Goal: Task Accomplishment & Management: Use online tool/utility

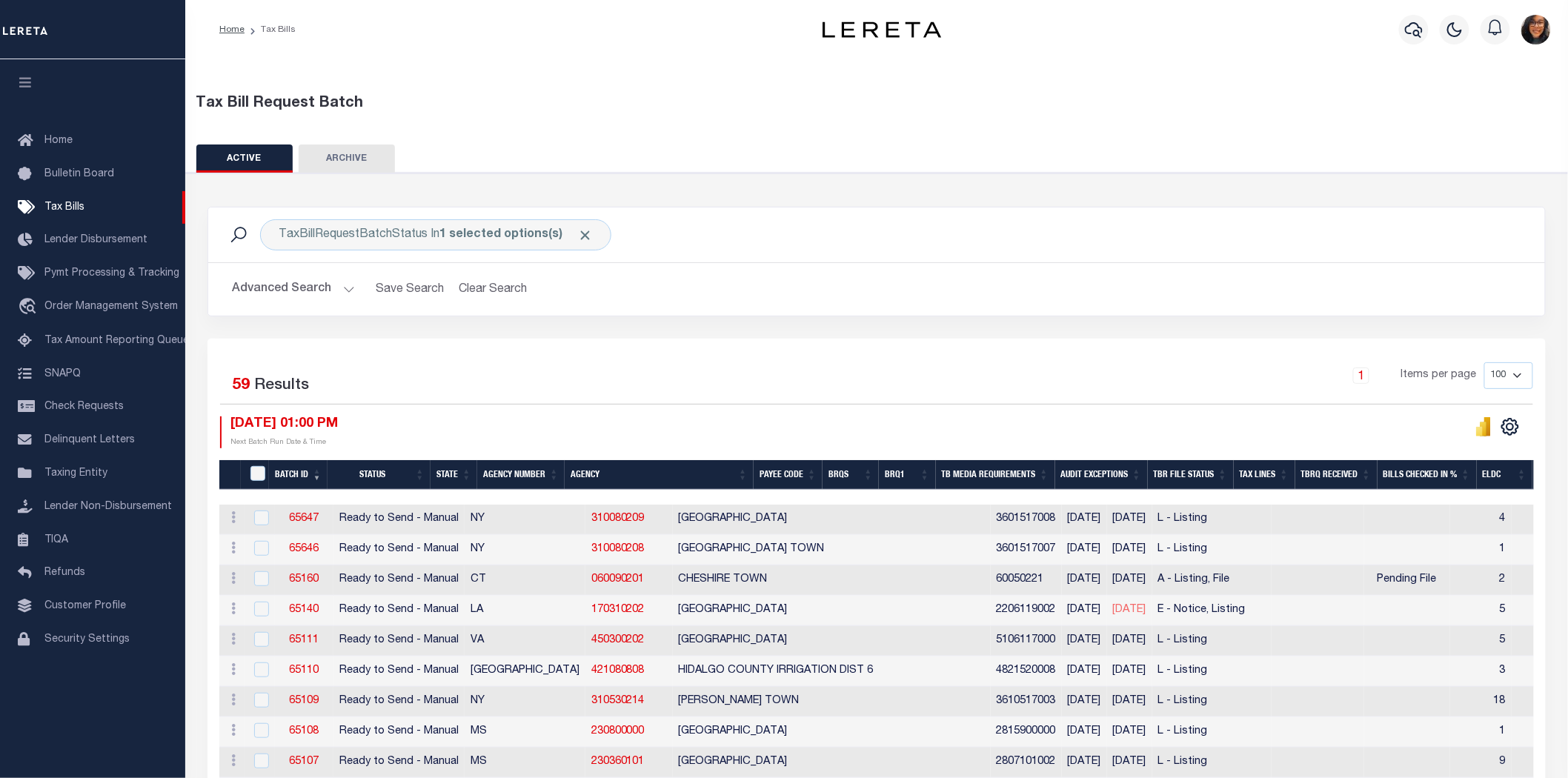
click at [332, 275] on button "Advanced Search" at bounding box center [293, 289] width 123 height 29
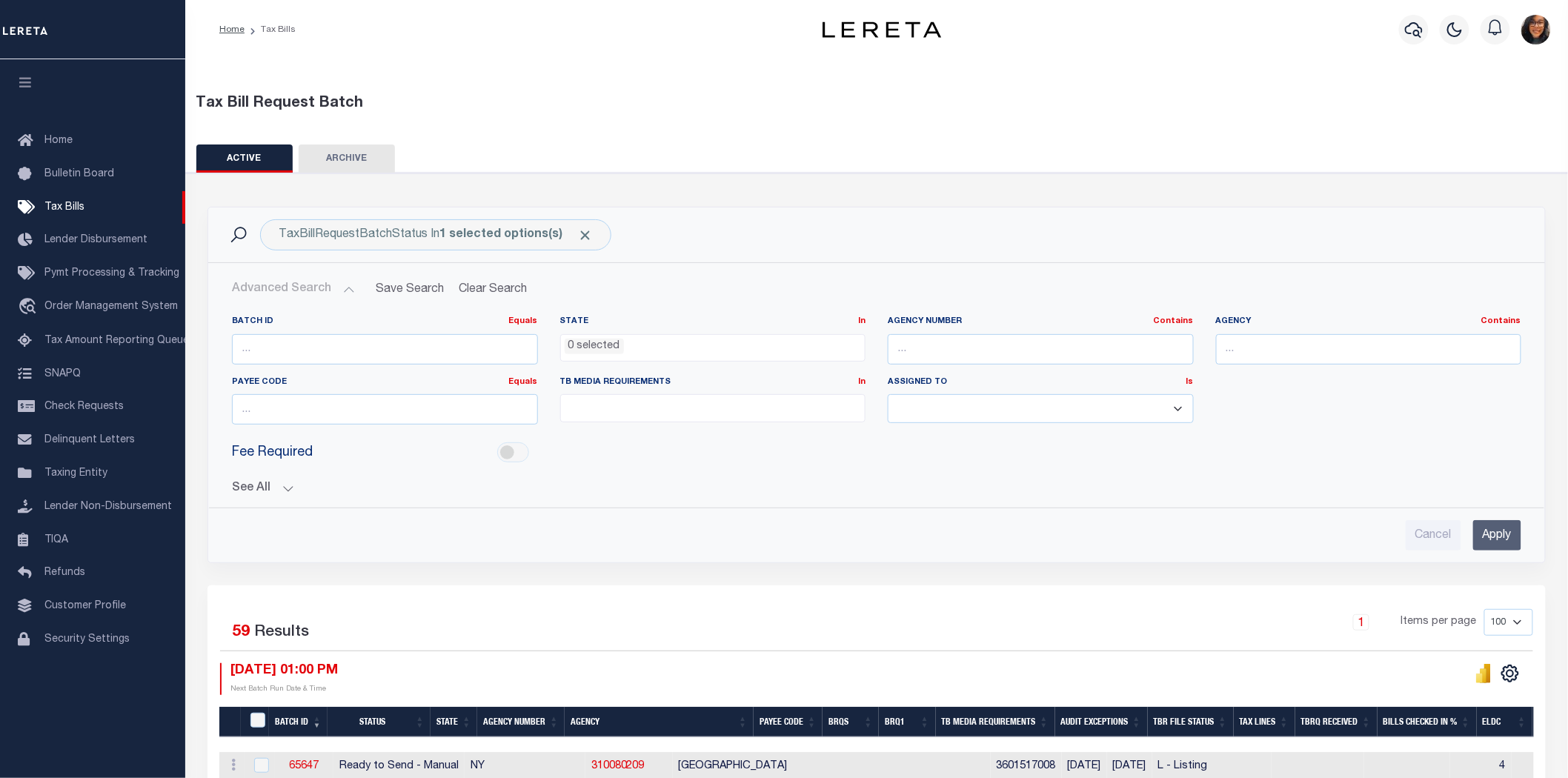
click at [282, 481] on button "See All" at bounding box center [876, 489] width 1289 height 14
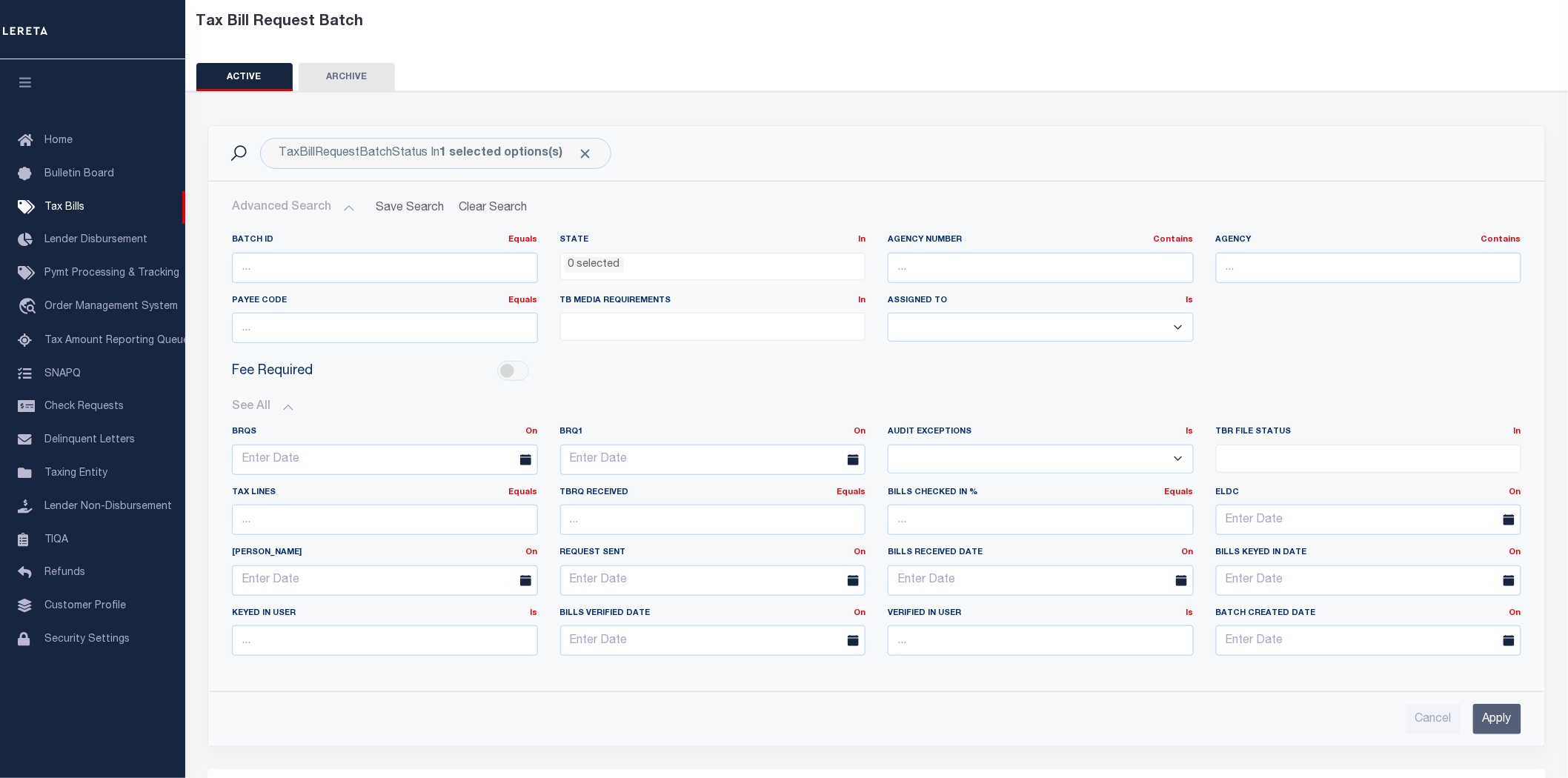
scroll to position [83, 0]
click at [701, 354] on div "Fee Required" at bounding box center [876, 371] width 1312 height 33
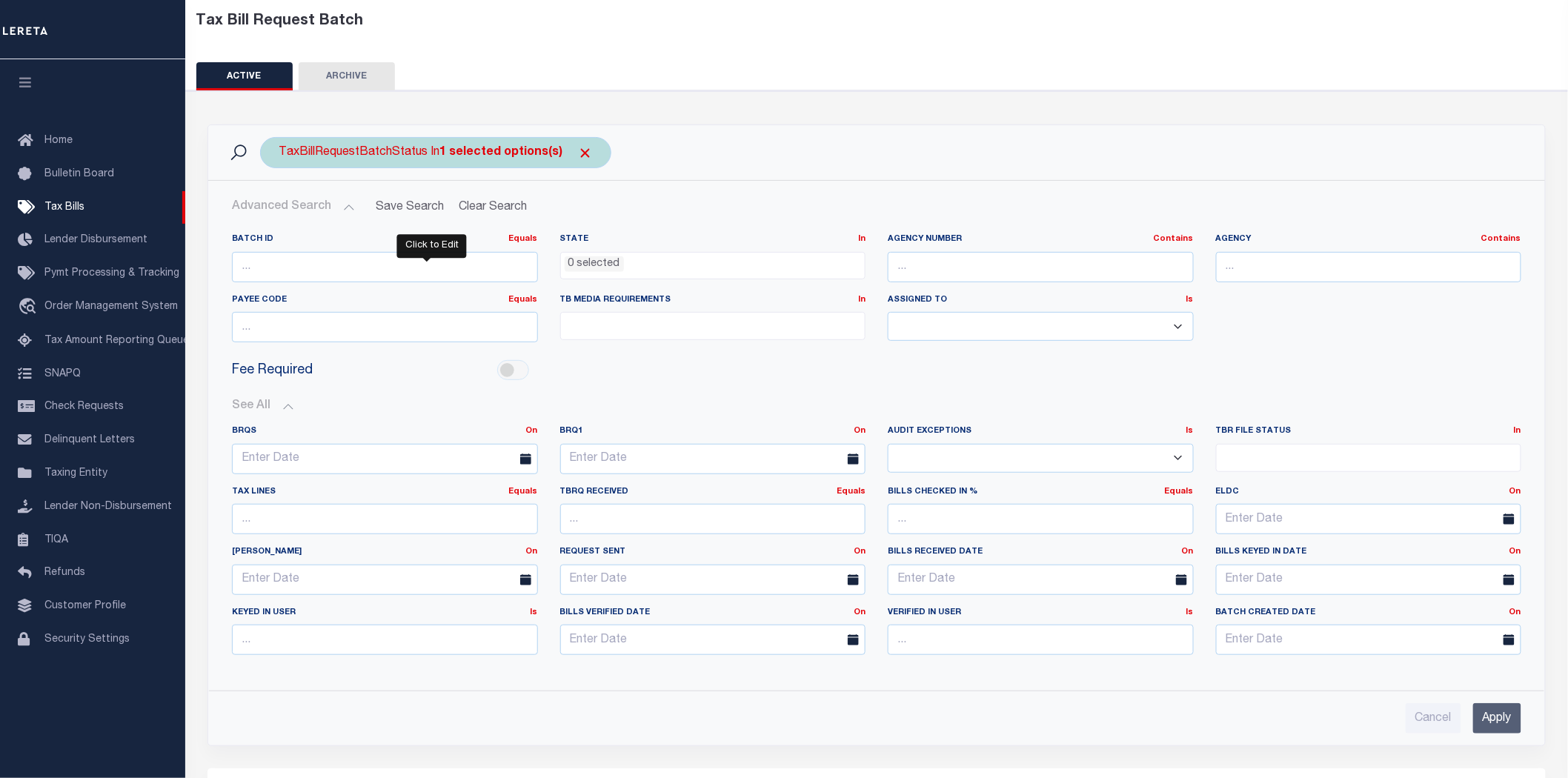
click at [550, 146] on div "TaxBillRequestBatchStatus In 1 selected options(s)" at bounding box center [436, 153] width 351 height 31
click at [419, 204] on input "Cancel" at bounding box center [416, 216] width 50 height 24
click at [1090, 137] on div "TaxBillRequestBatchStatus In 1 selected options(s) Search" at bounding box center [876, 153] width 1313 height 31
click at [729, 193] on h2 "Advanced Search Save Search Clear Search" at bounding box center [876, 207] width 1313 height 29
click at [490, 146] on b "1 selected options(s)" at bounding box center [501, 152] width 123 height 12
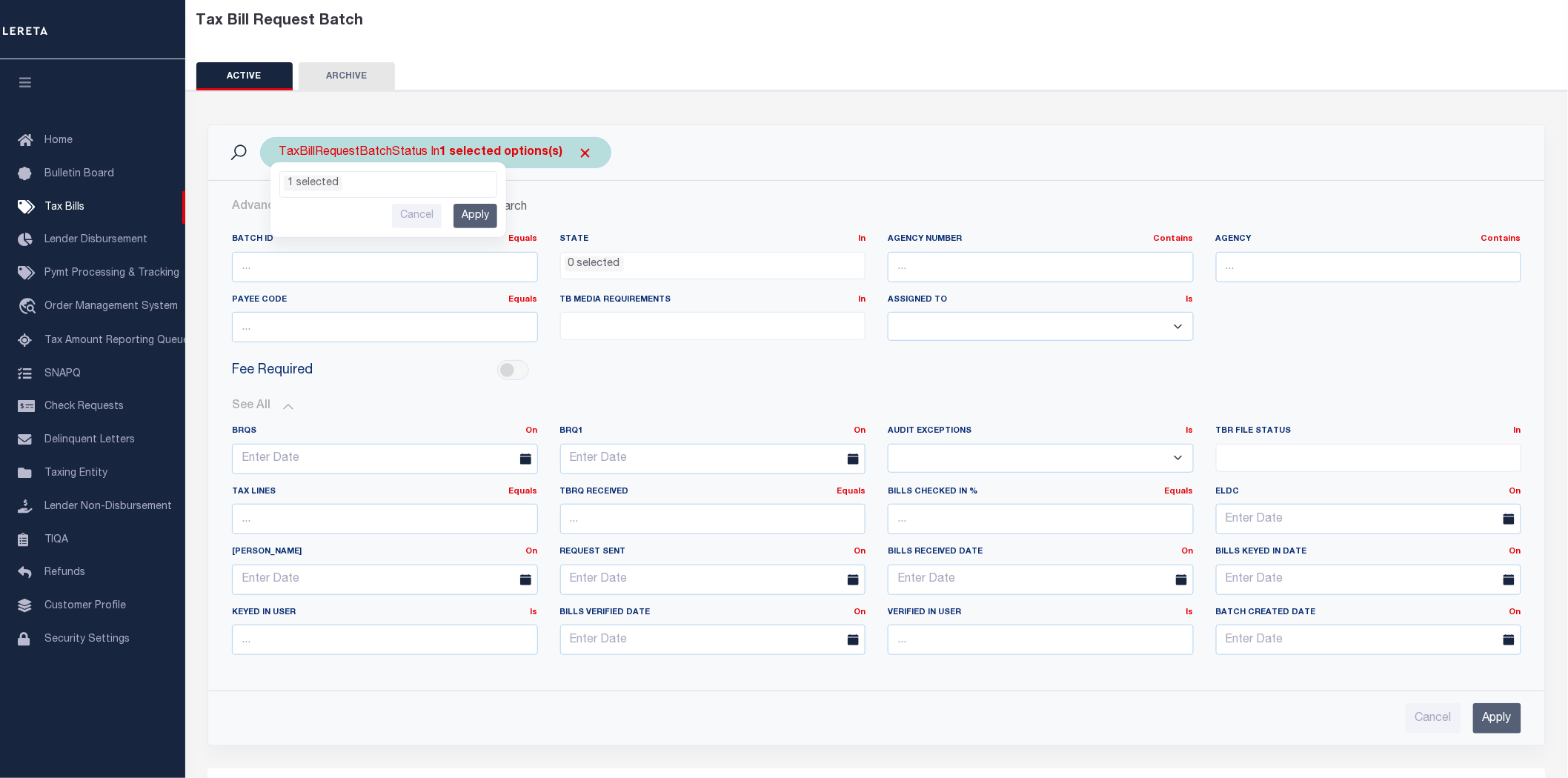
click at [490, 146] on b "1 selected options(s)" at bounding box center [501, 152] width 123 height 12
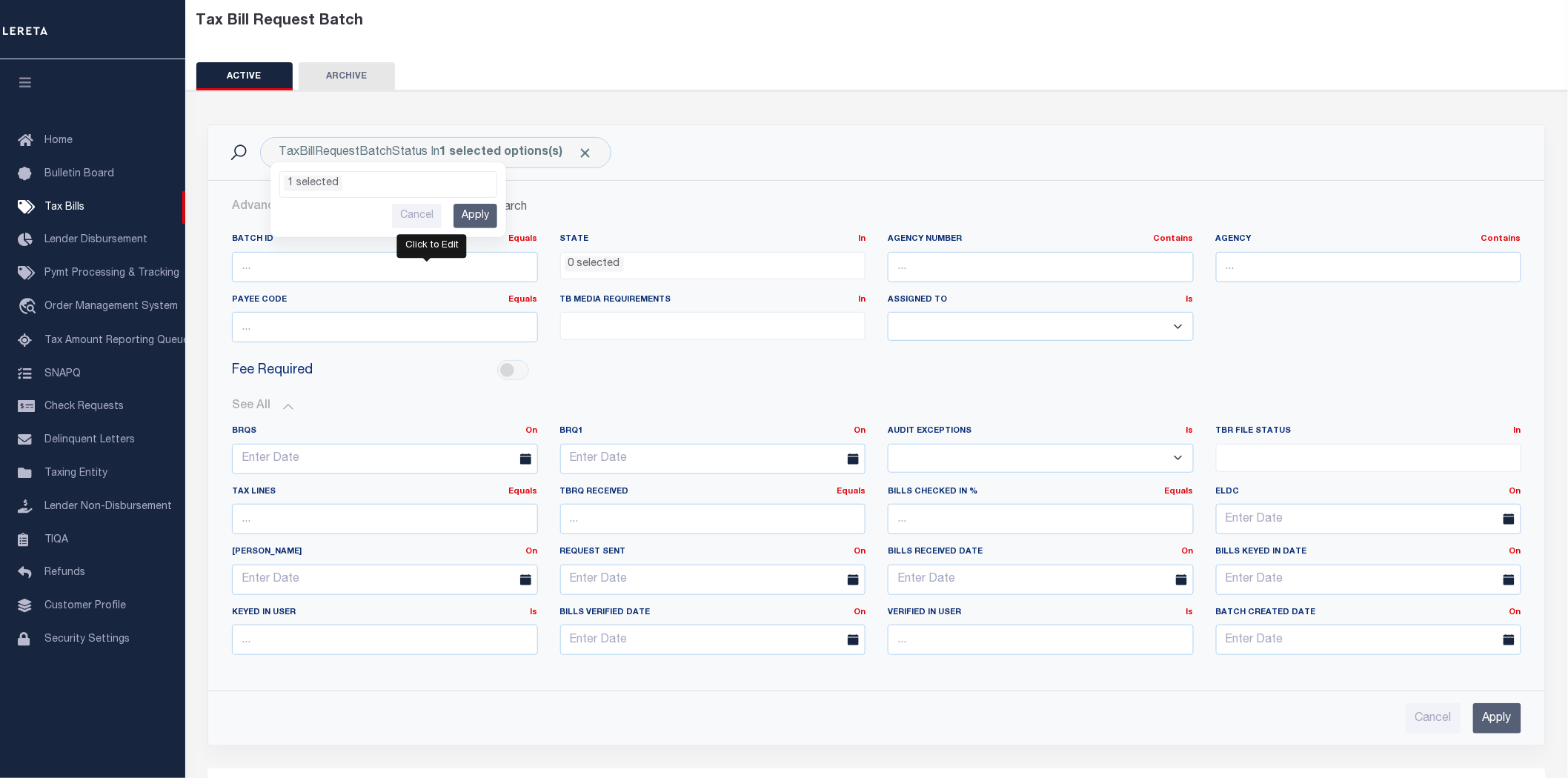
click at [437, 234] on div "Click to Edit" at bounding box center [432, 246] width 70 height 24
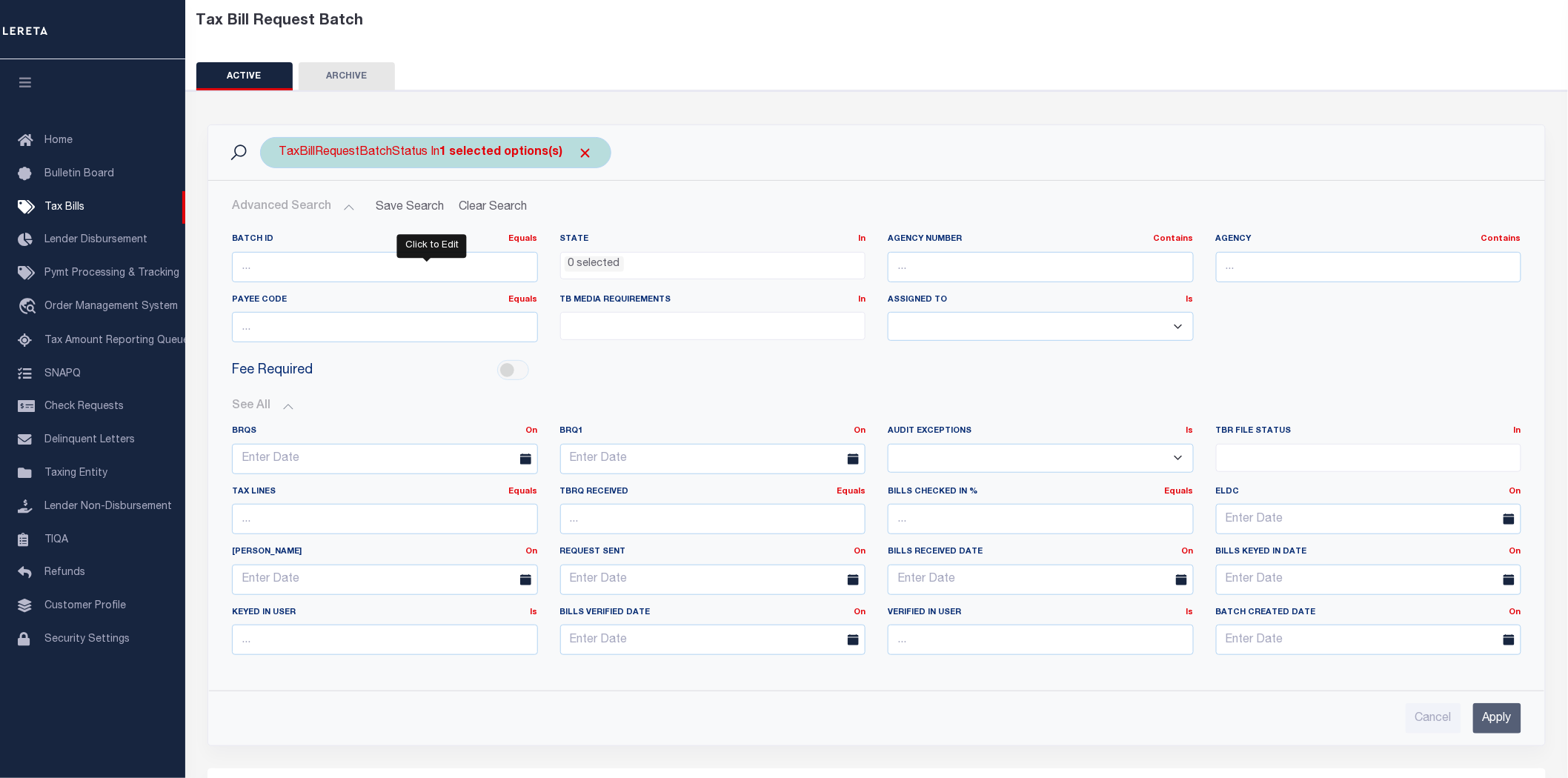
click at [424, 141] on div "TaxBillRequestBatchStatus In 1 selected options(s) Ready to Send - Manual (RTS)…" at bounding box center [436, 153] width 351 height 31
click at [437, 172] on ul "1 selected" at bounding box center [388, 182] width 216 height 19
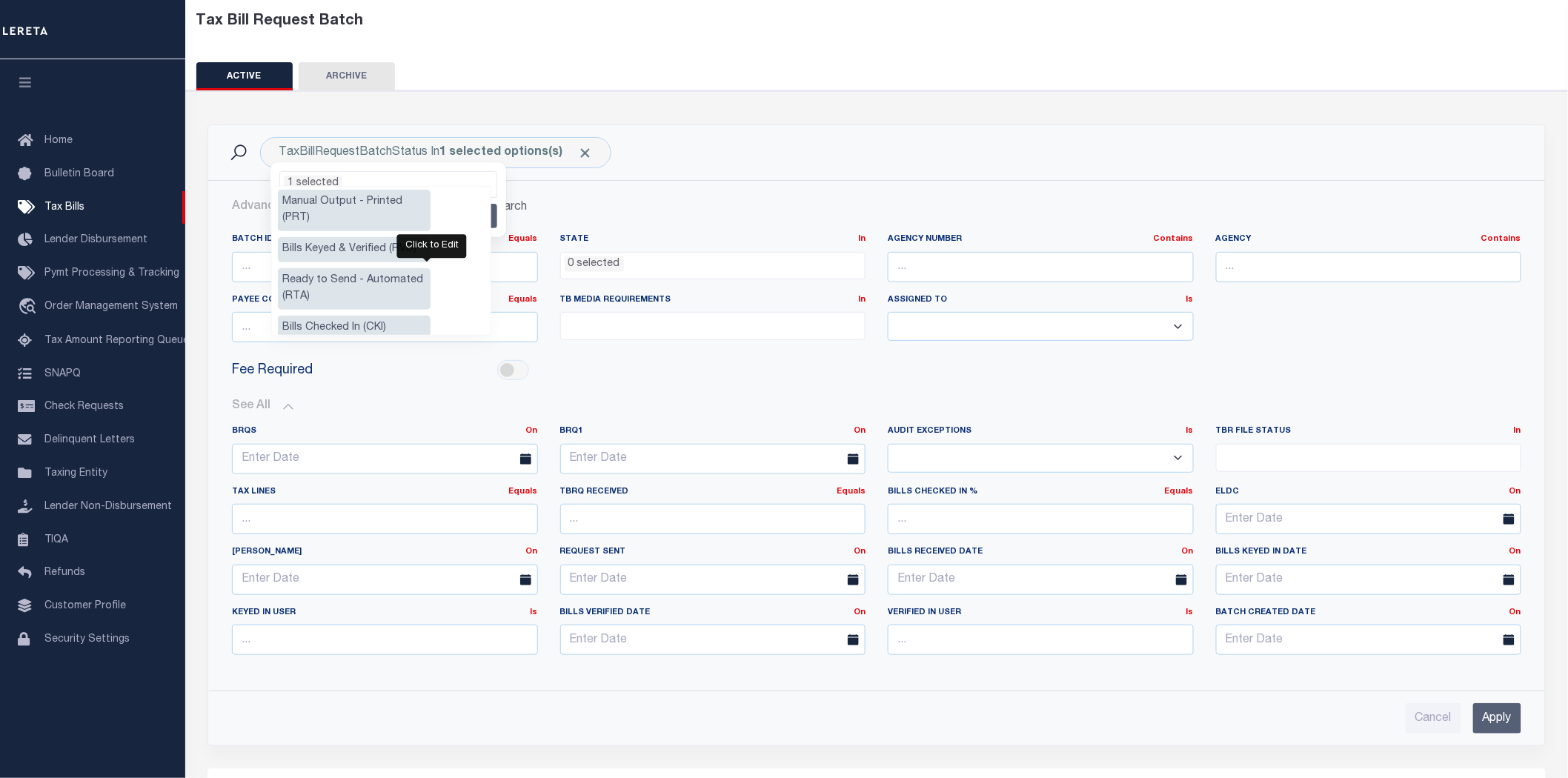
scroll to position [0, 0]
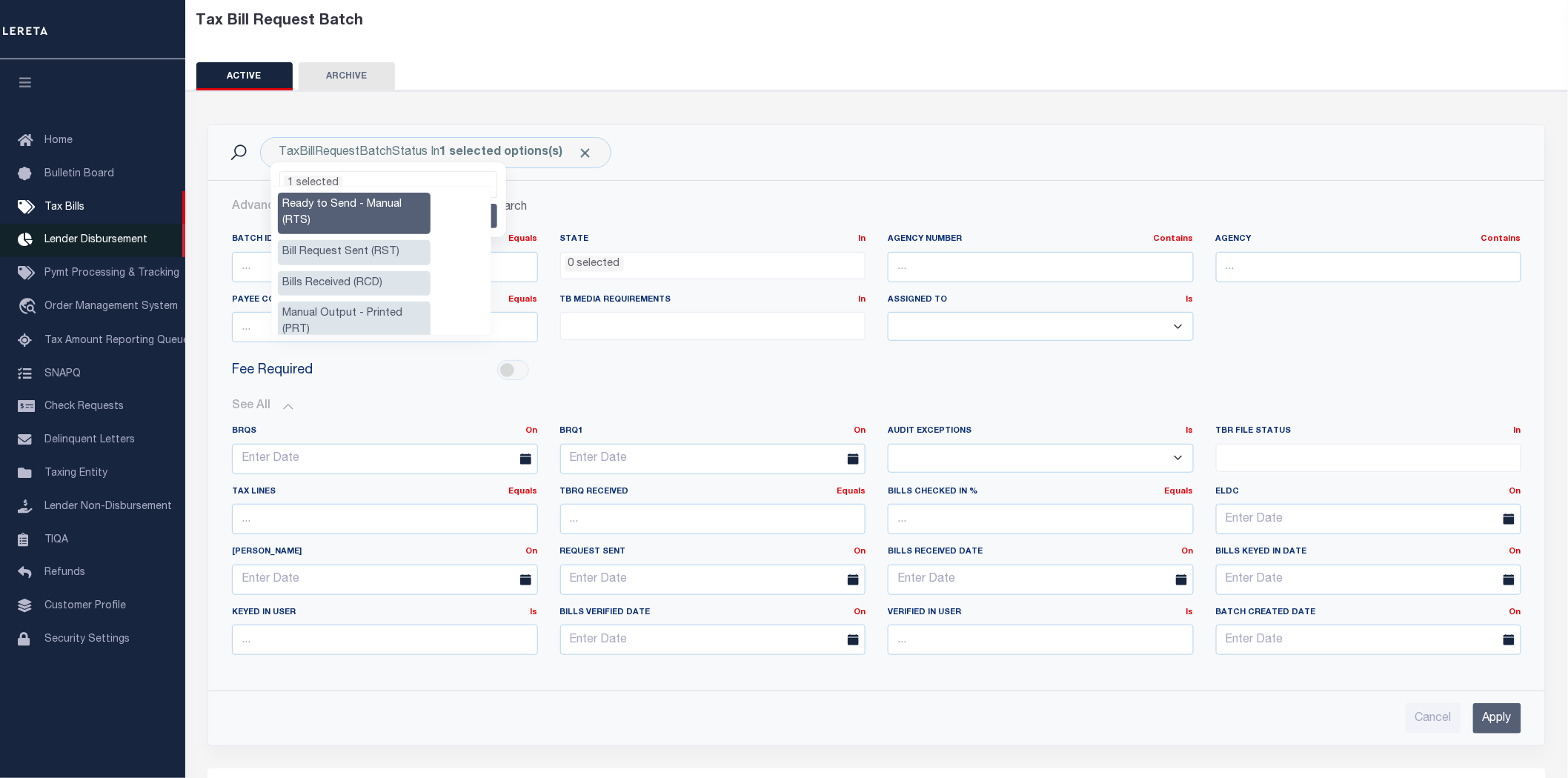
click at [79, 235] on span "Lender Disbursement" at bounding box center [96, 240] width 103 height 10
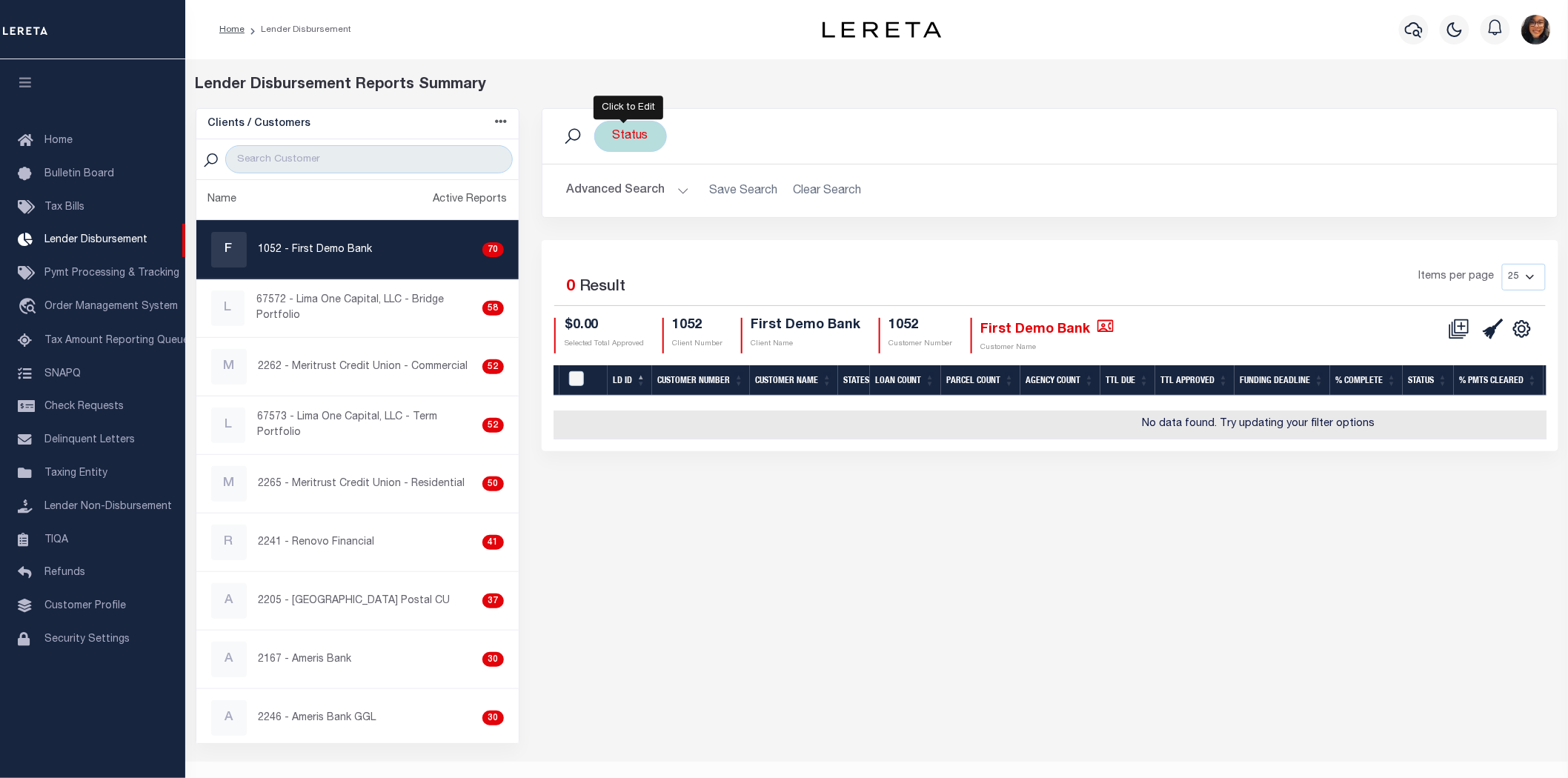
click at [623, 124] on div "Status" at bounding box center [630, 137] width 72 height 31
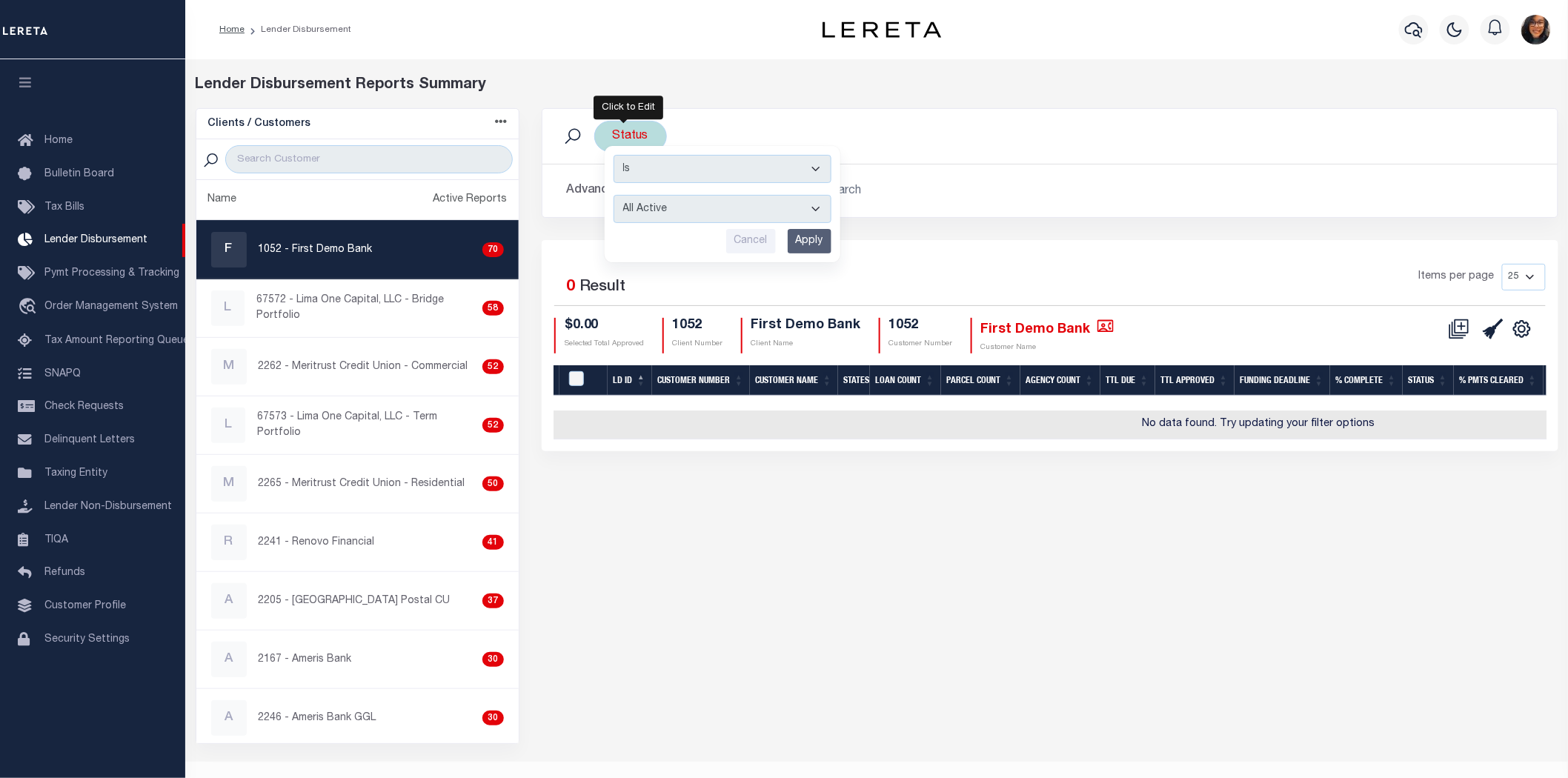
click at [812, 201] on select "All Active Approval In Progress Batching In Progress Complete Do Not Pay Escrow…" at bounding box center [722, 209] width 218 height 28
click at [941, 143] on div "Status Is Contains All Active Approval In Progress Batching In Progress Complet…" at bounding box center [1050, 137] width 991 height 31
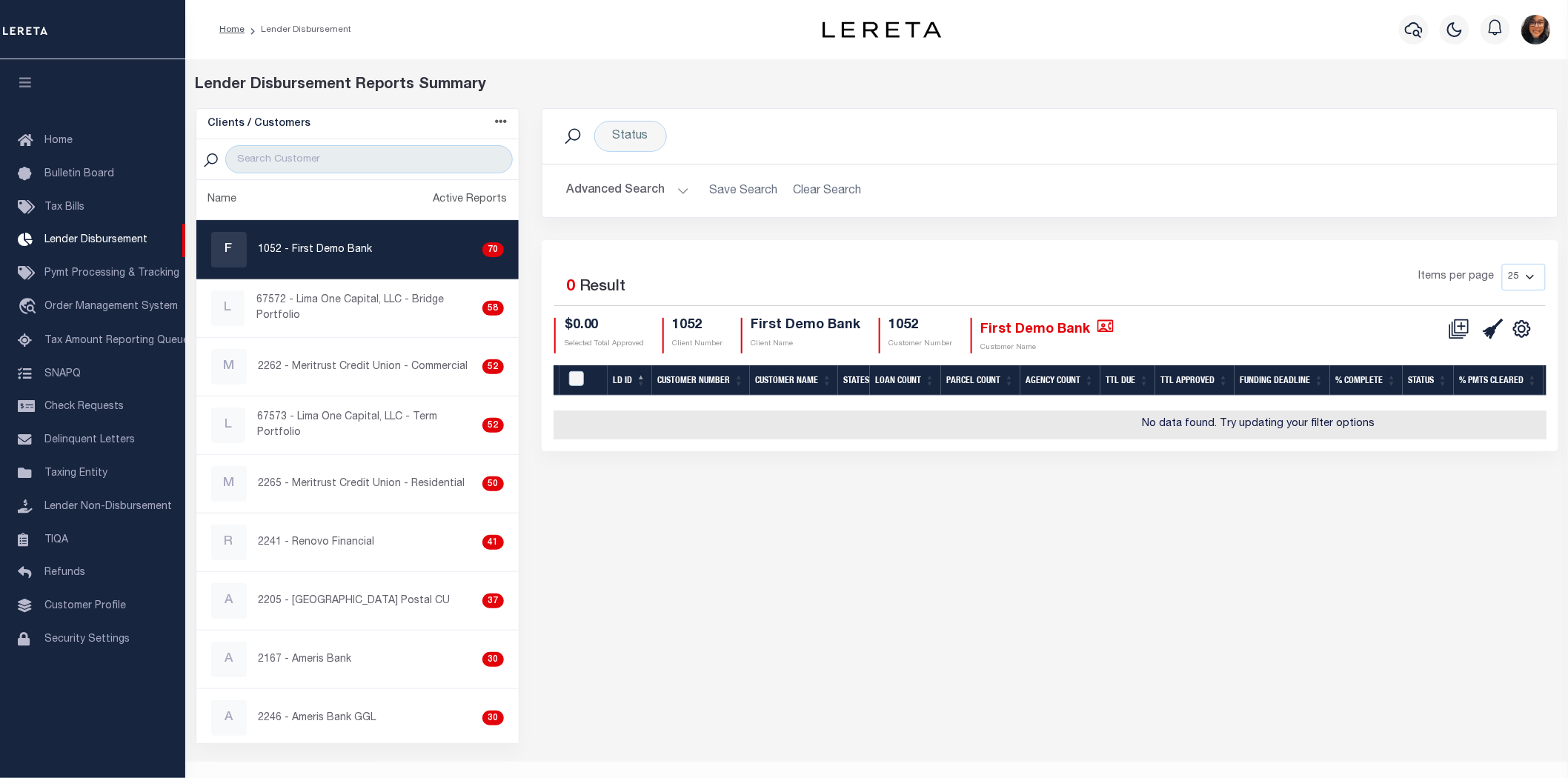
click at [677, 186] on button "Advanced Search" at bounding box center [628, 190] width 123 height 29
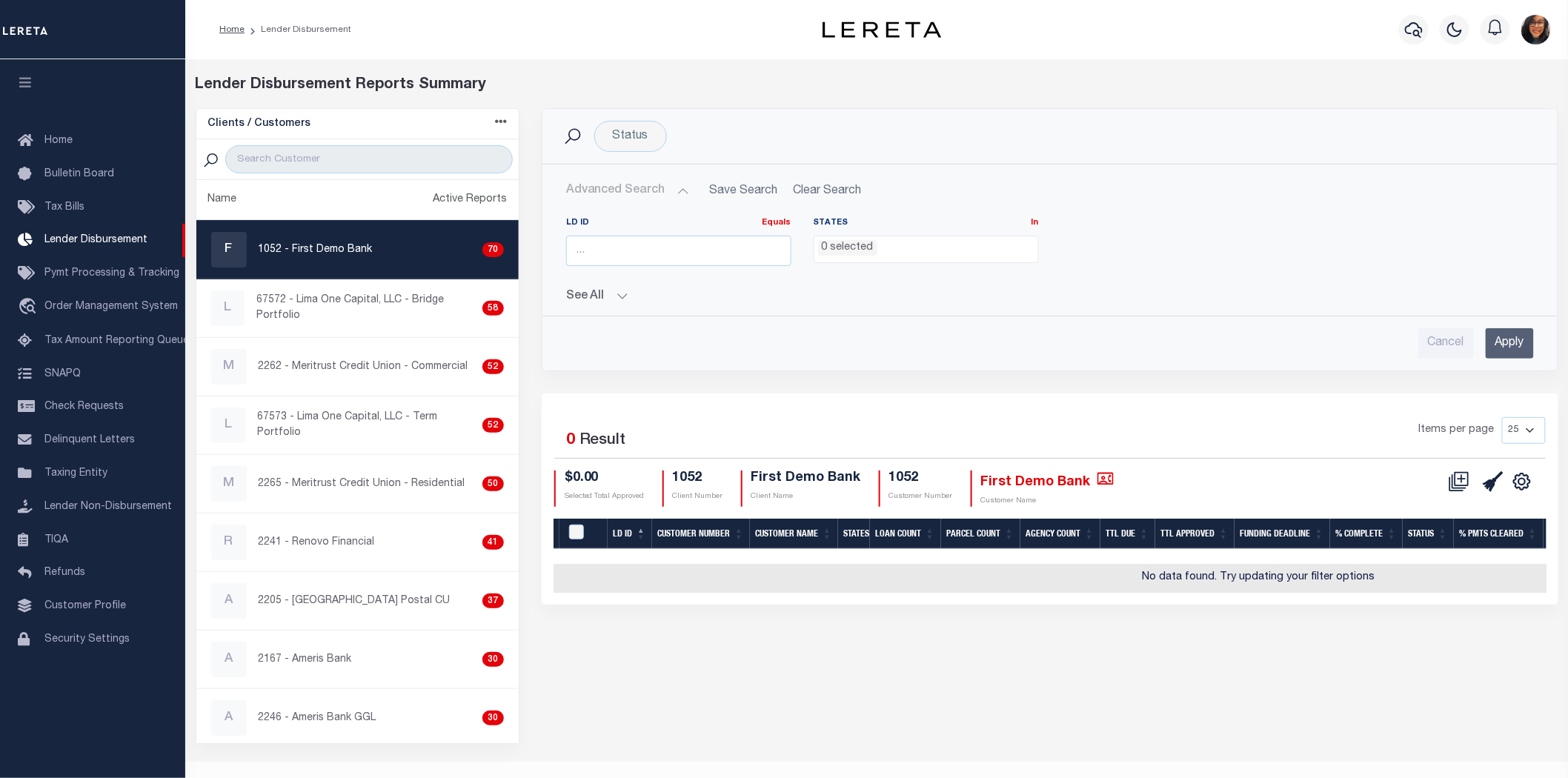
click at [606, 289] on button "See All" at bounding box center [1050, 297] width 968 height 14
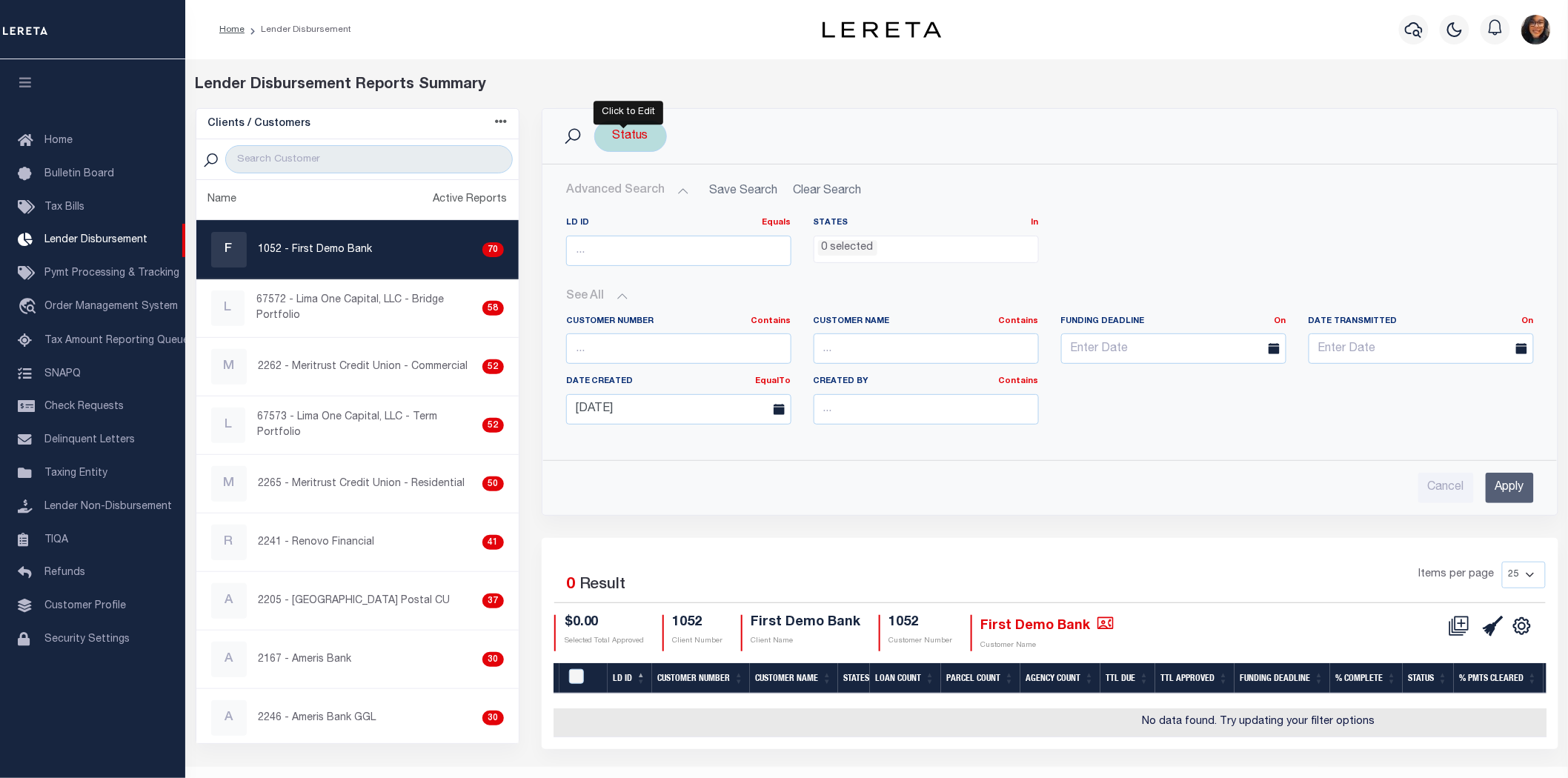
click at [643, 136] on div "Status Is Contains All Active Approval In Progress Batching In Progress Complet…" at bounding box center [630, 137] width 72 height 31
click at [745, 239] on input "Cancel" at bounding box center [751, 241] width 50 height 24
click at [627, 137] on div "Status" at bounding box center [630, 137] width 72 height 31
click at [678, 166] on select "Is Contains" at bounding box center [722, 169] width 218 height 28
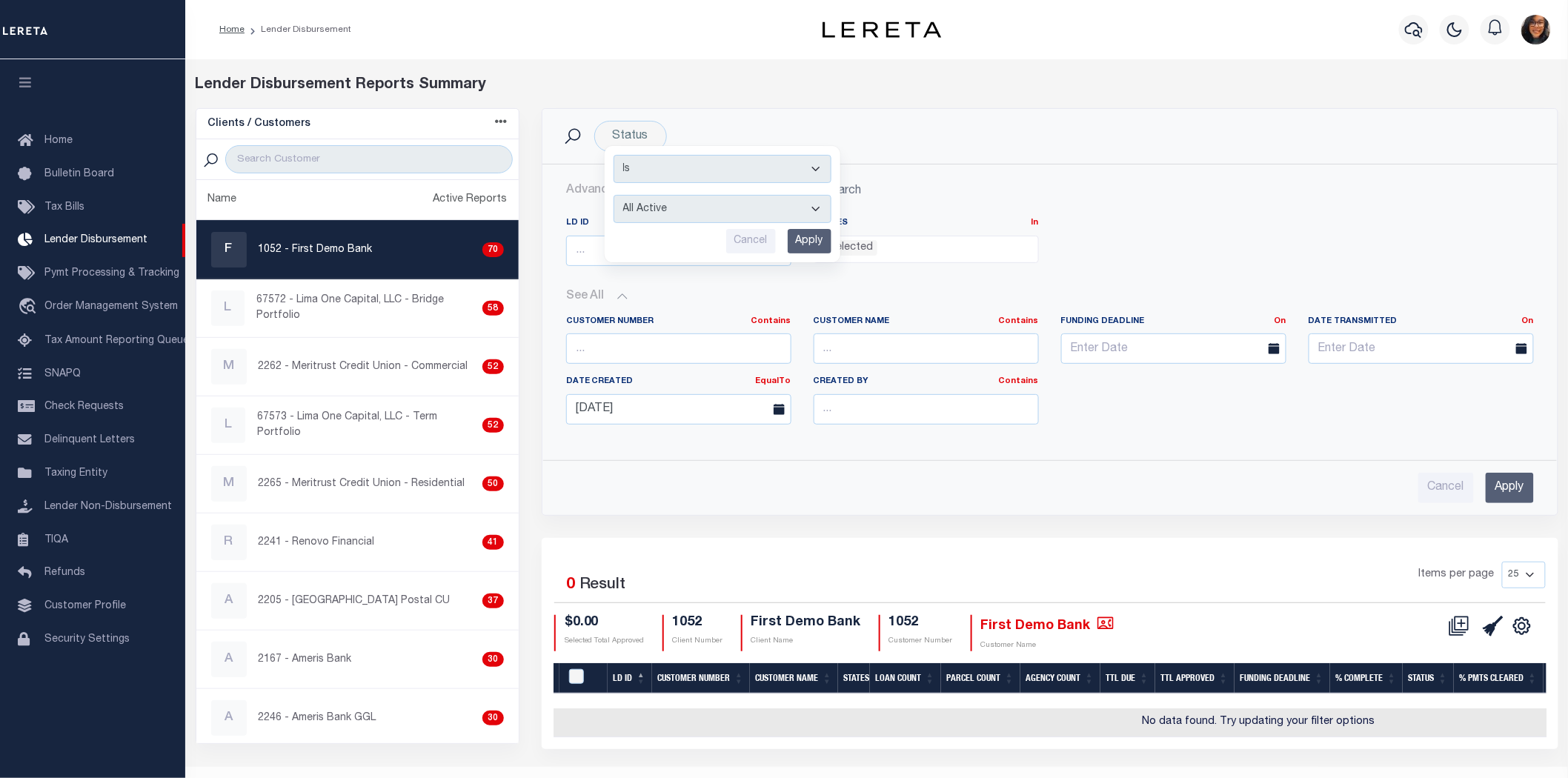
click at [991, 176] on h2 "Advanced Search Save Search Clear Search LDBatchesGridWrapper_dynamictable_____…" at bounding box center [1050, 190] width 991 height 29
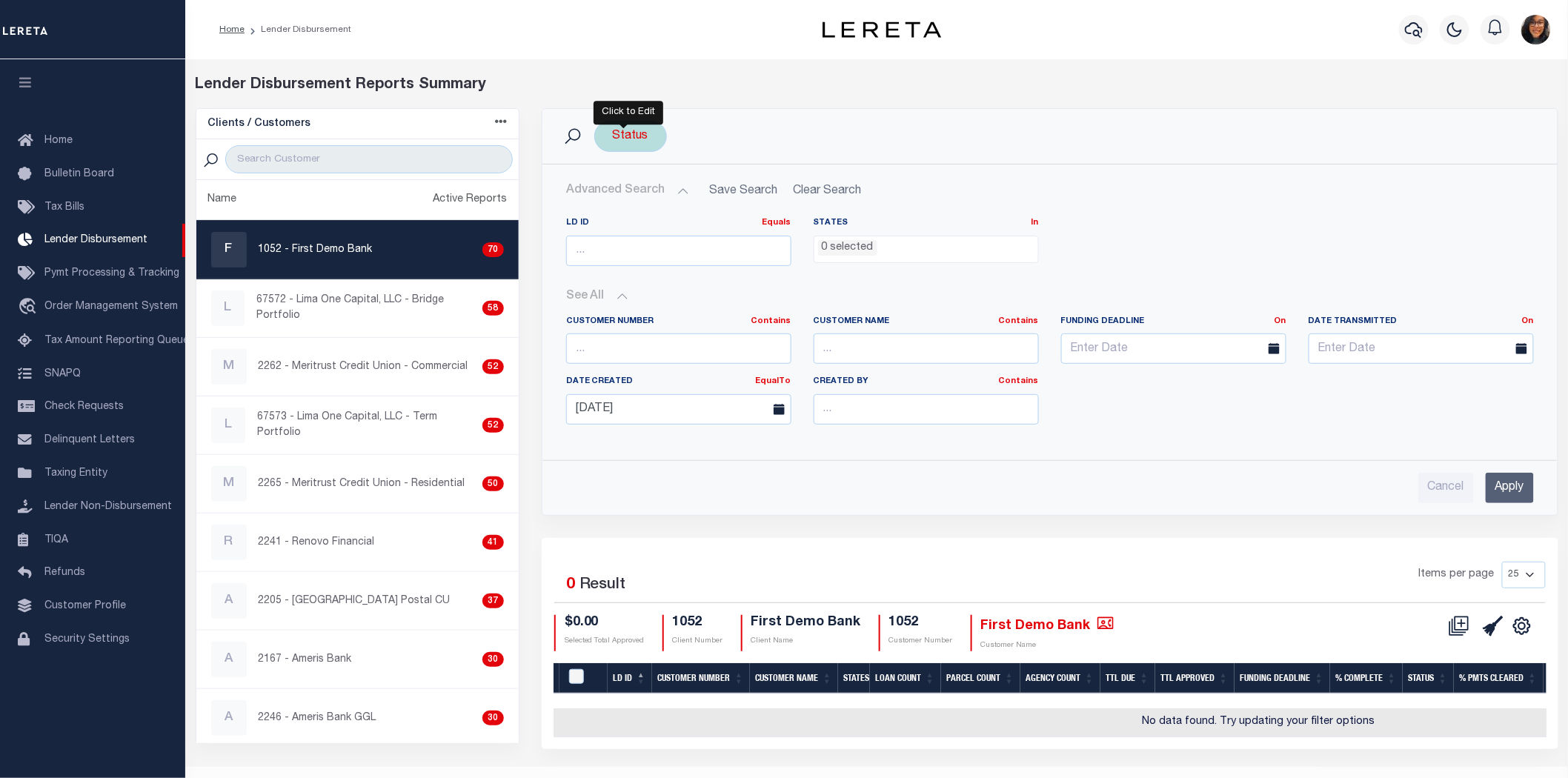
click at [615, 128] on div "Status Is Contains All Active Approval In Progress Batching In Progress Complet…" at bounding box center [630, 137] width 72 height 31
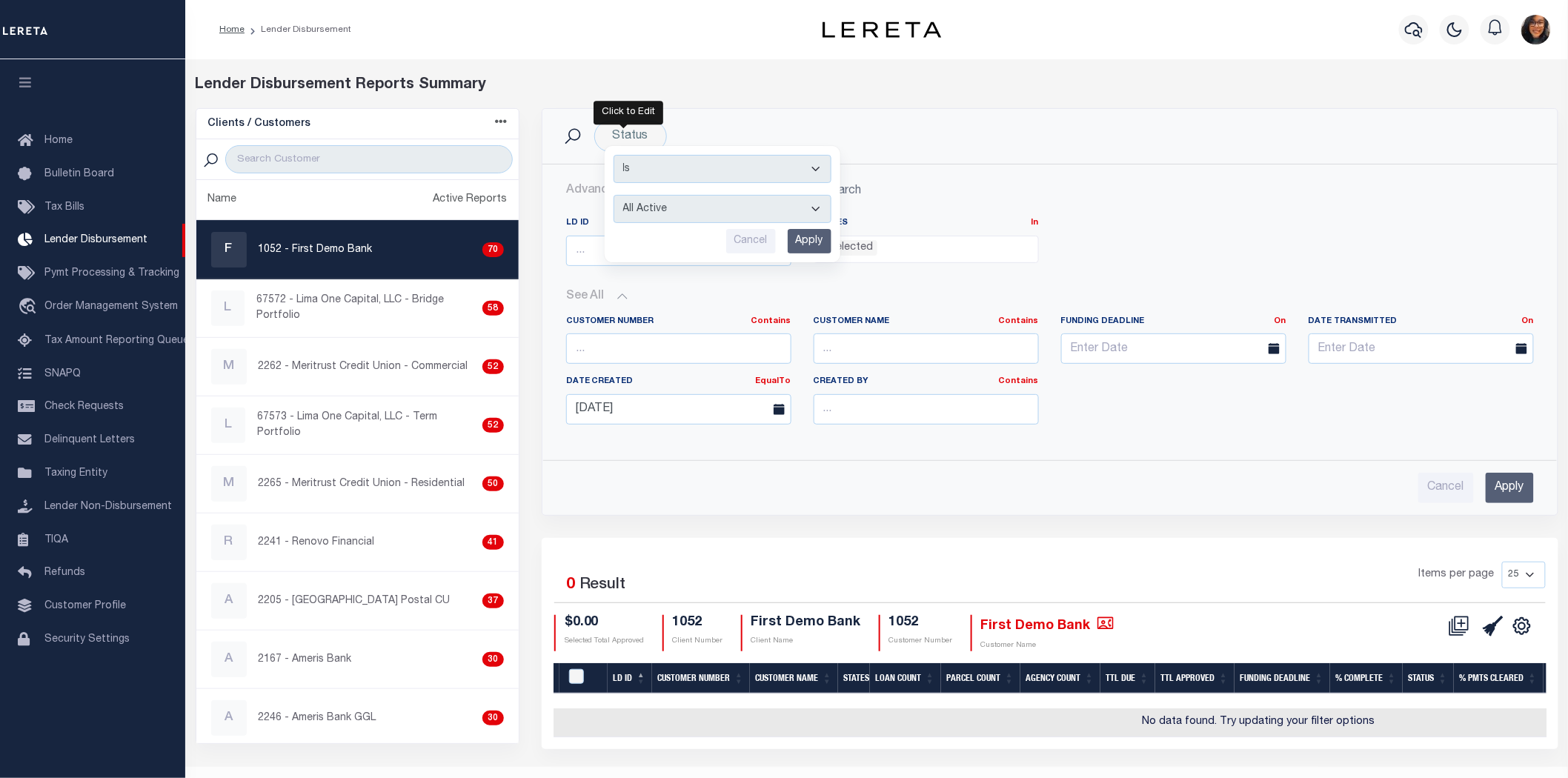
click at [705, 121] on div "Status Is Contains All Active Approval In Progress Batching In Progress Complet…" at bounding box center [1050, 137] width 991 height 31
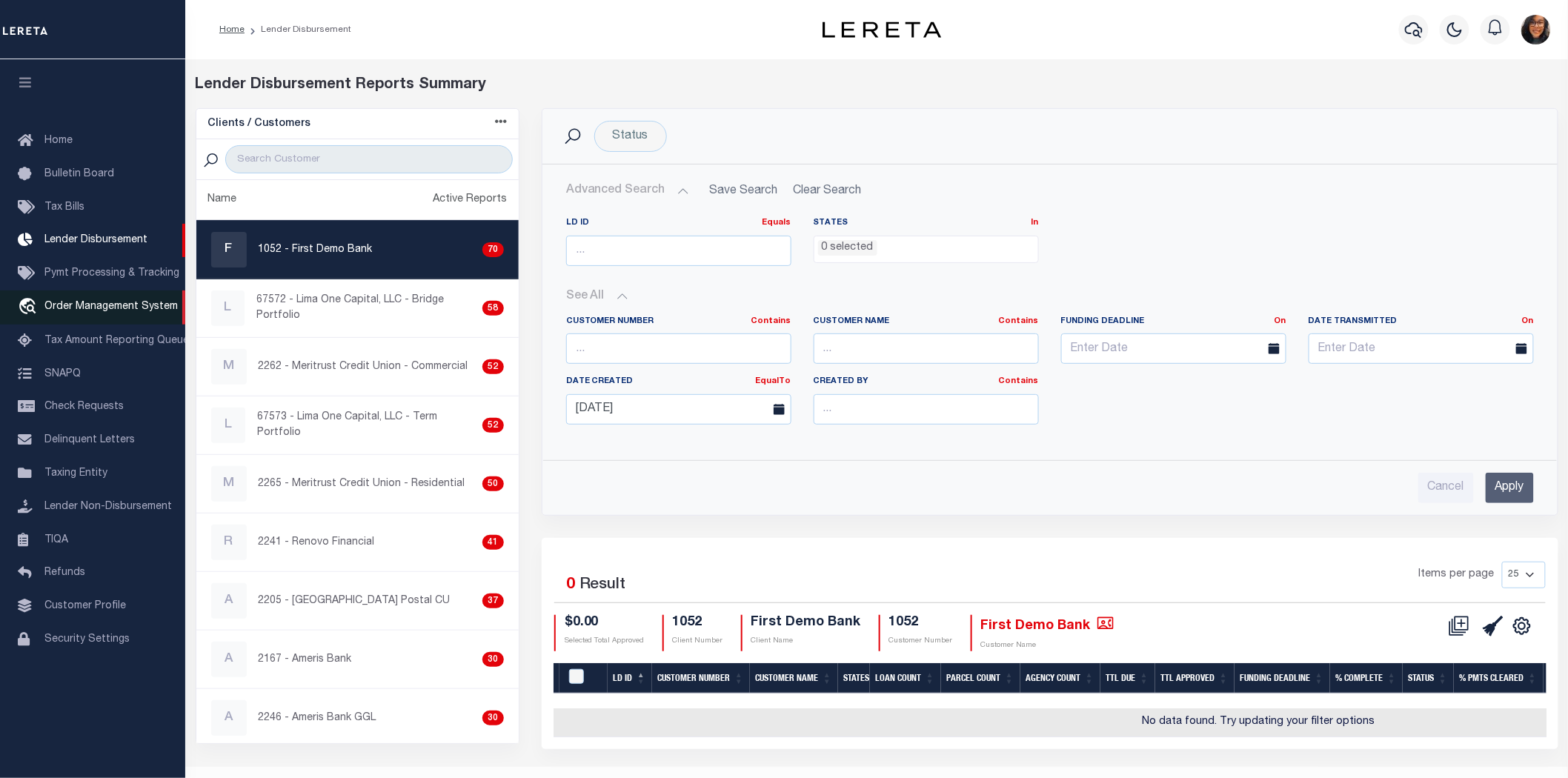
click at [92, 301] on span "Order Management System" at bounding box center [112, 306] width 134 height 10
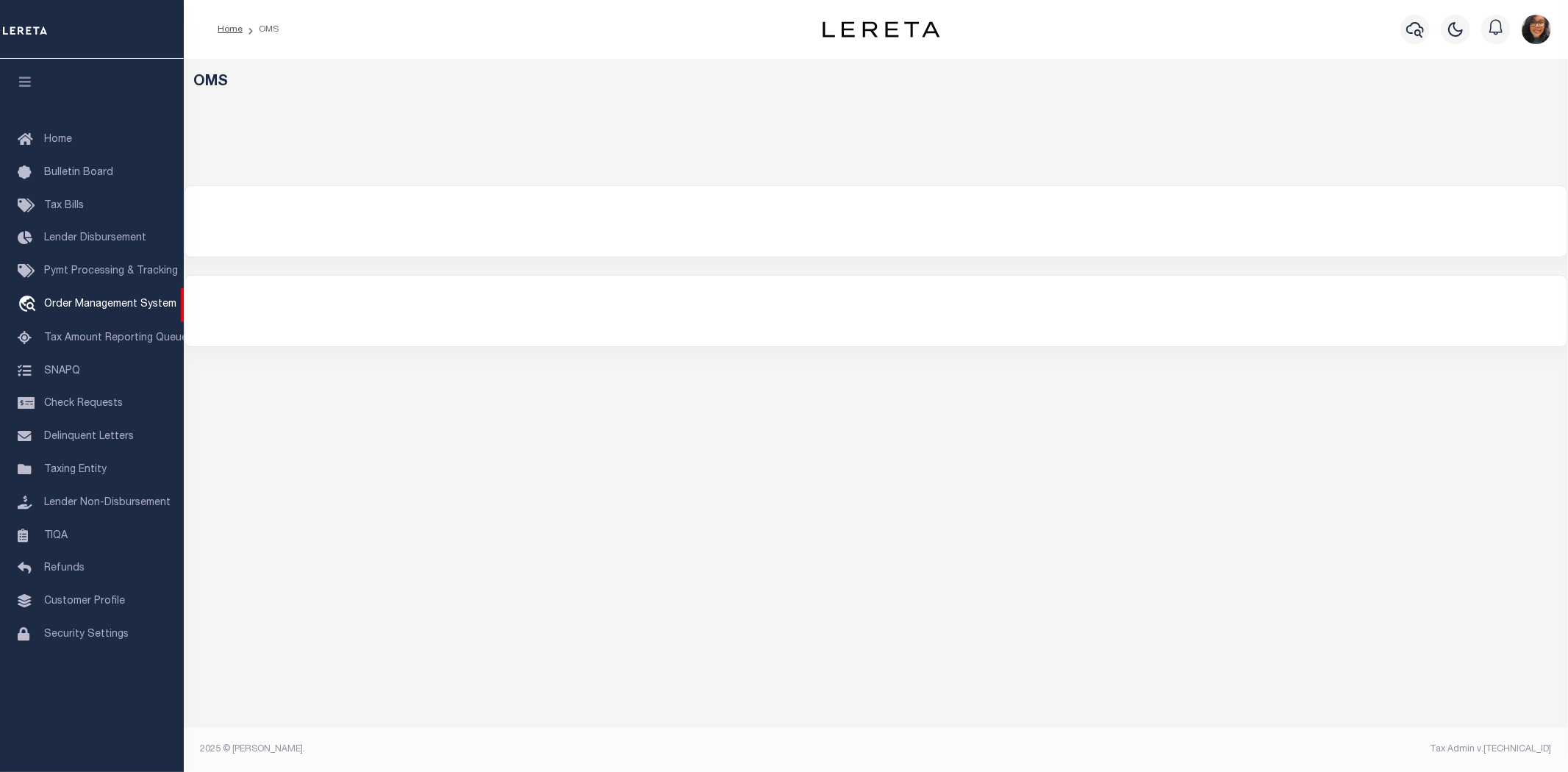
select select "200"
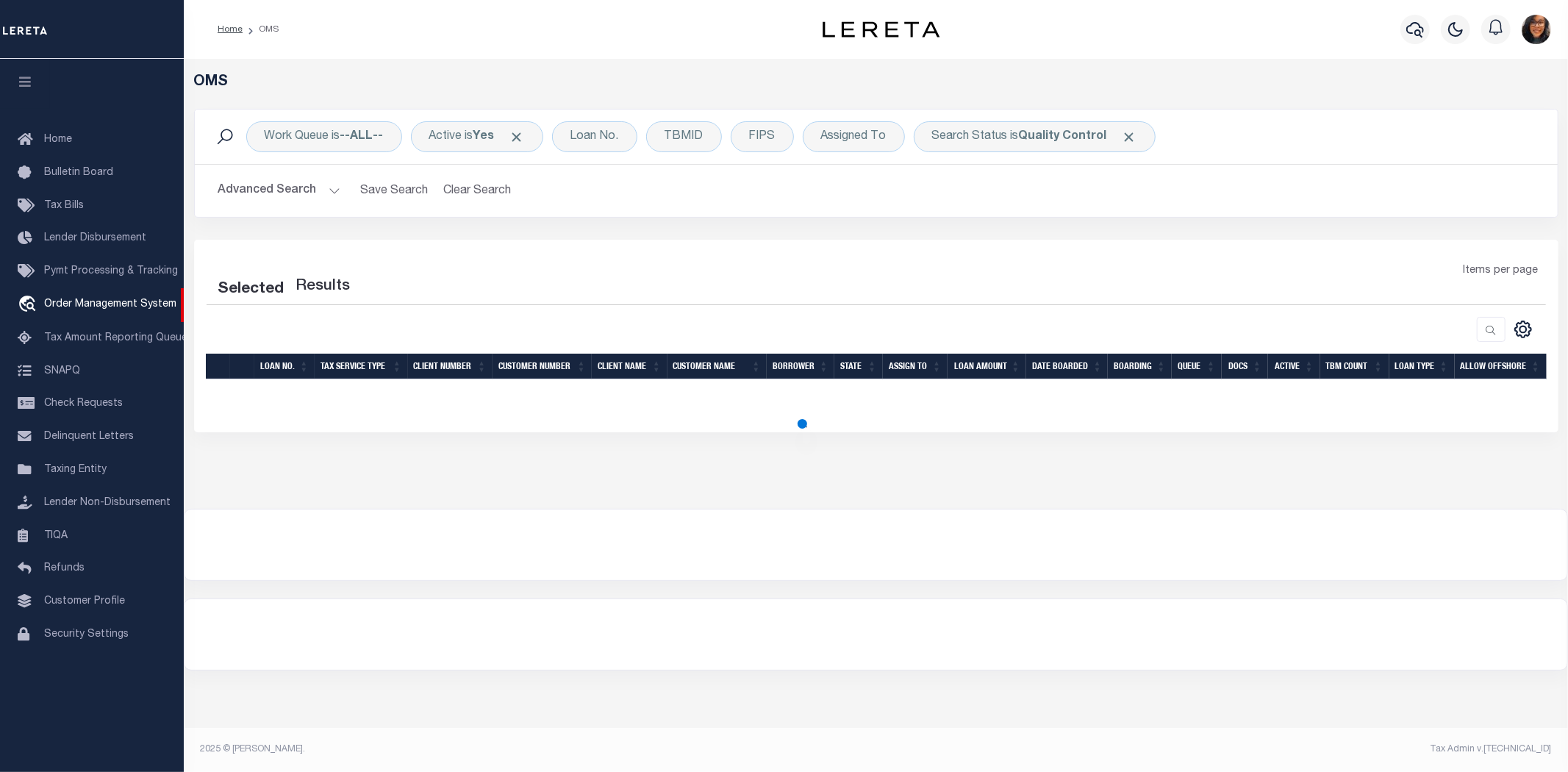
select select "200"
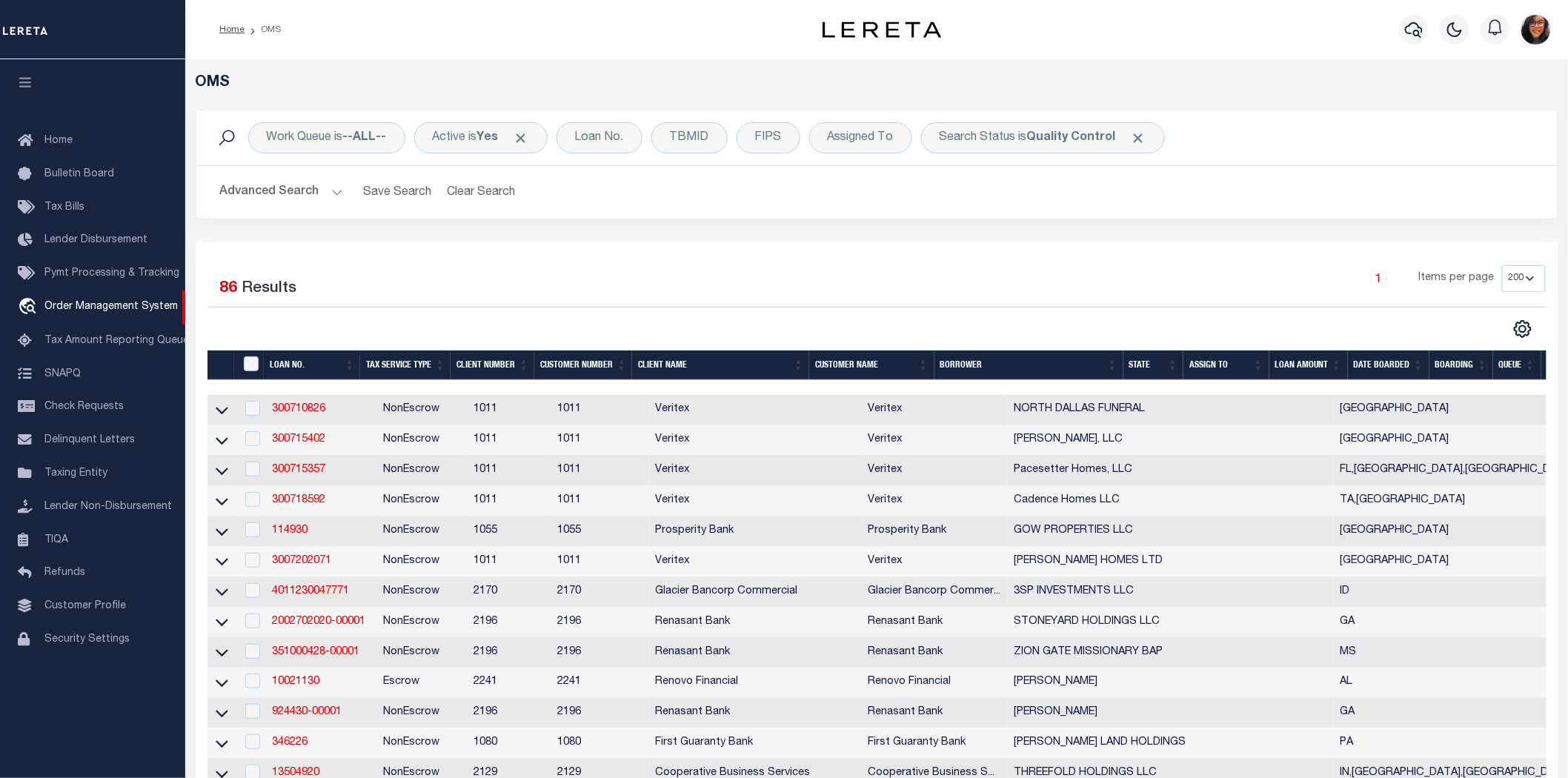
drag, startPoint x: 1107, startPoint y: 364, endPoint x: 1156, endPoint y: 366, distance: 49.0
click at [1156, 380] on div at bounding box center [1035, 387] width 1654 height 15
click at [324, 189] on button "Advanced Search" at bounding box center [282, 192] width 123 height 29
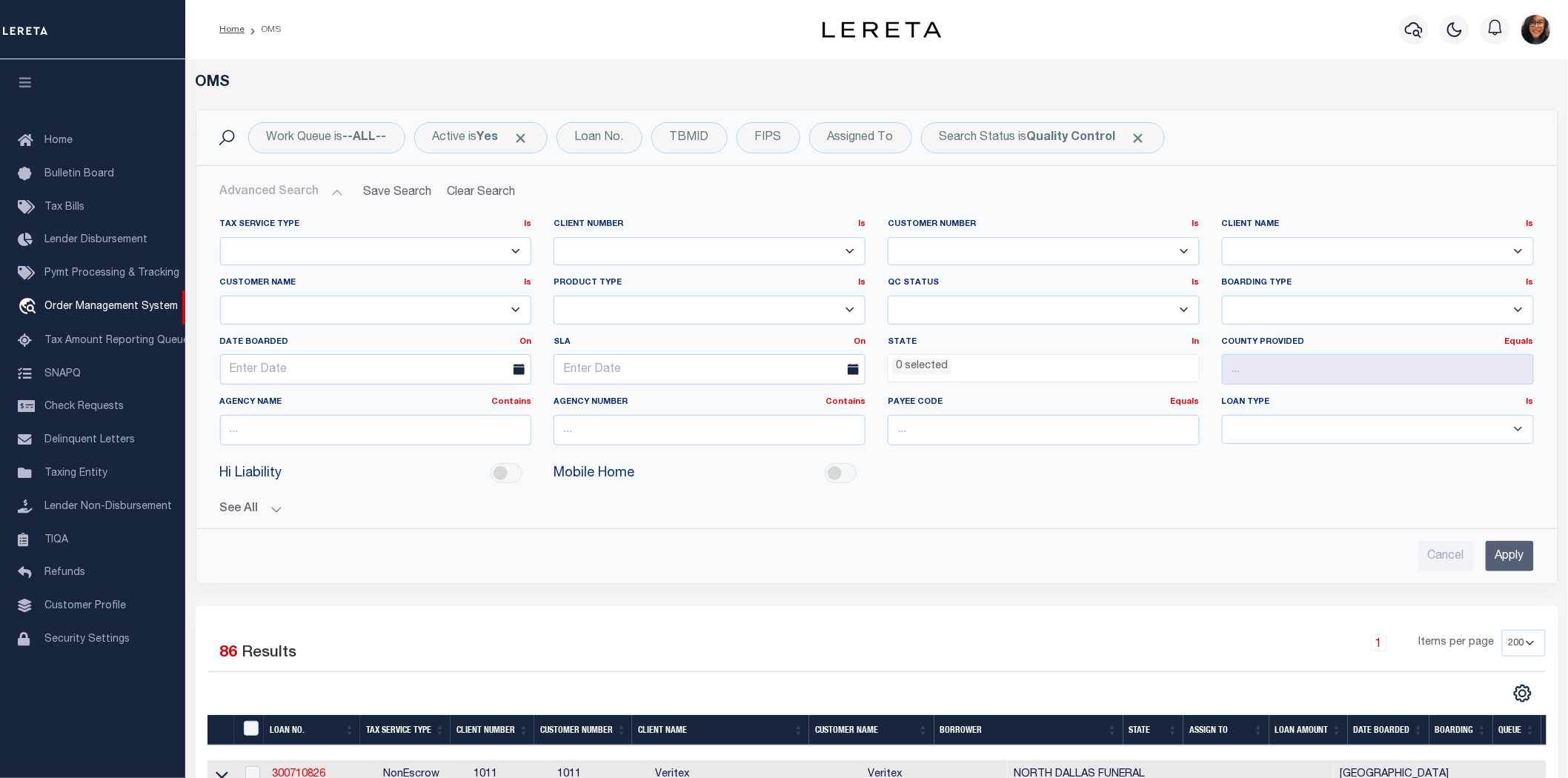
click at [260, 503] on button "See All" at bounding box center [877, 510] width 1314 height 14
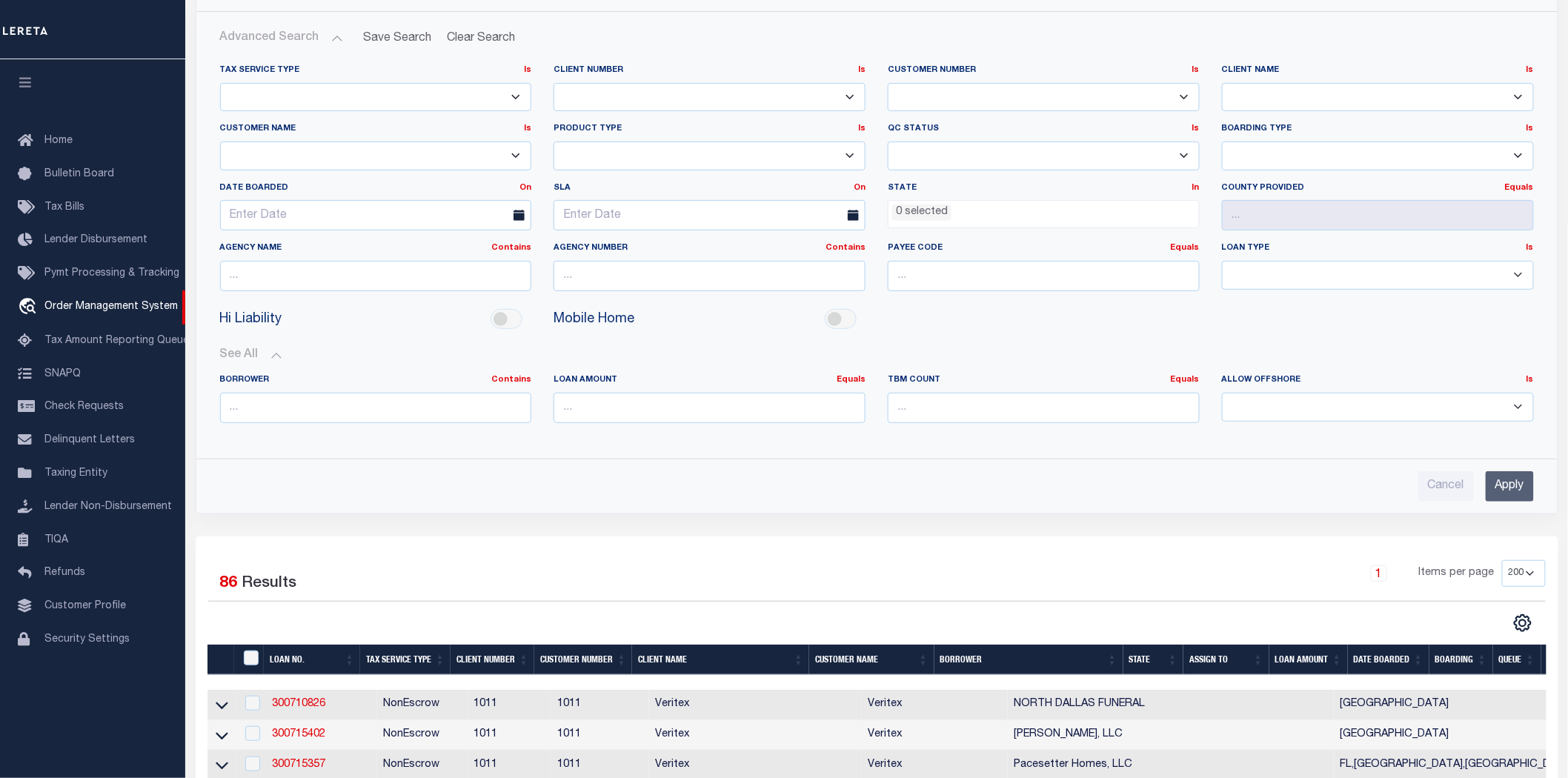
scroll to position [329, 0]
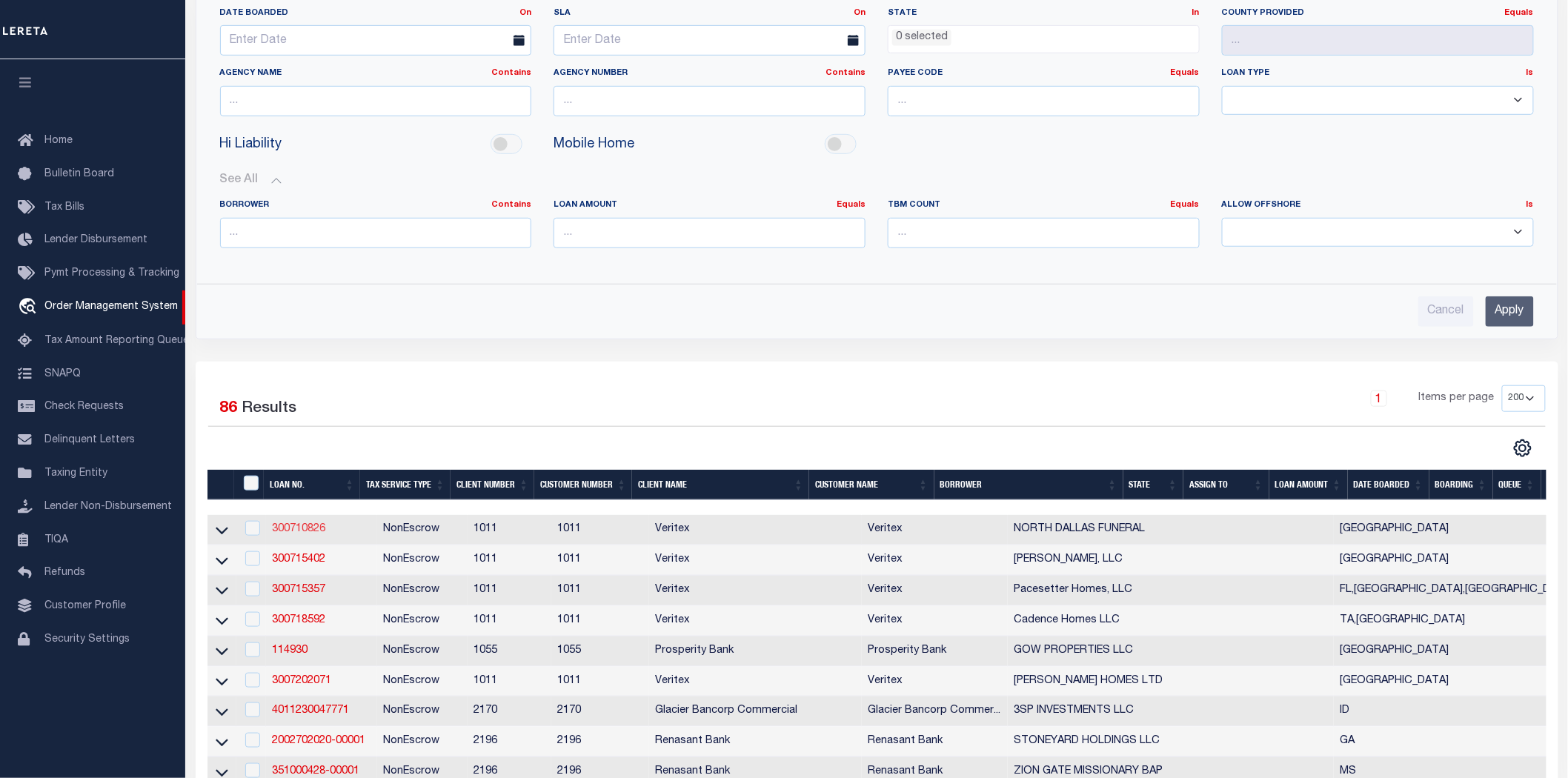
click at [302, 524] on link "300710826" at bounding box center [299, 529] width 53 height 10
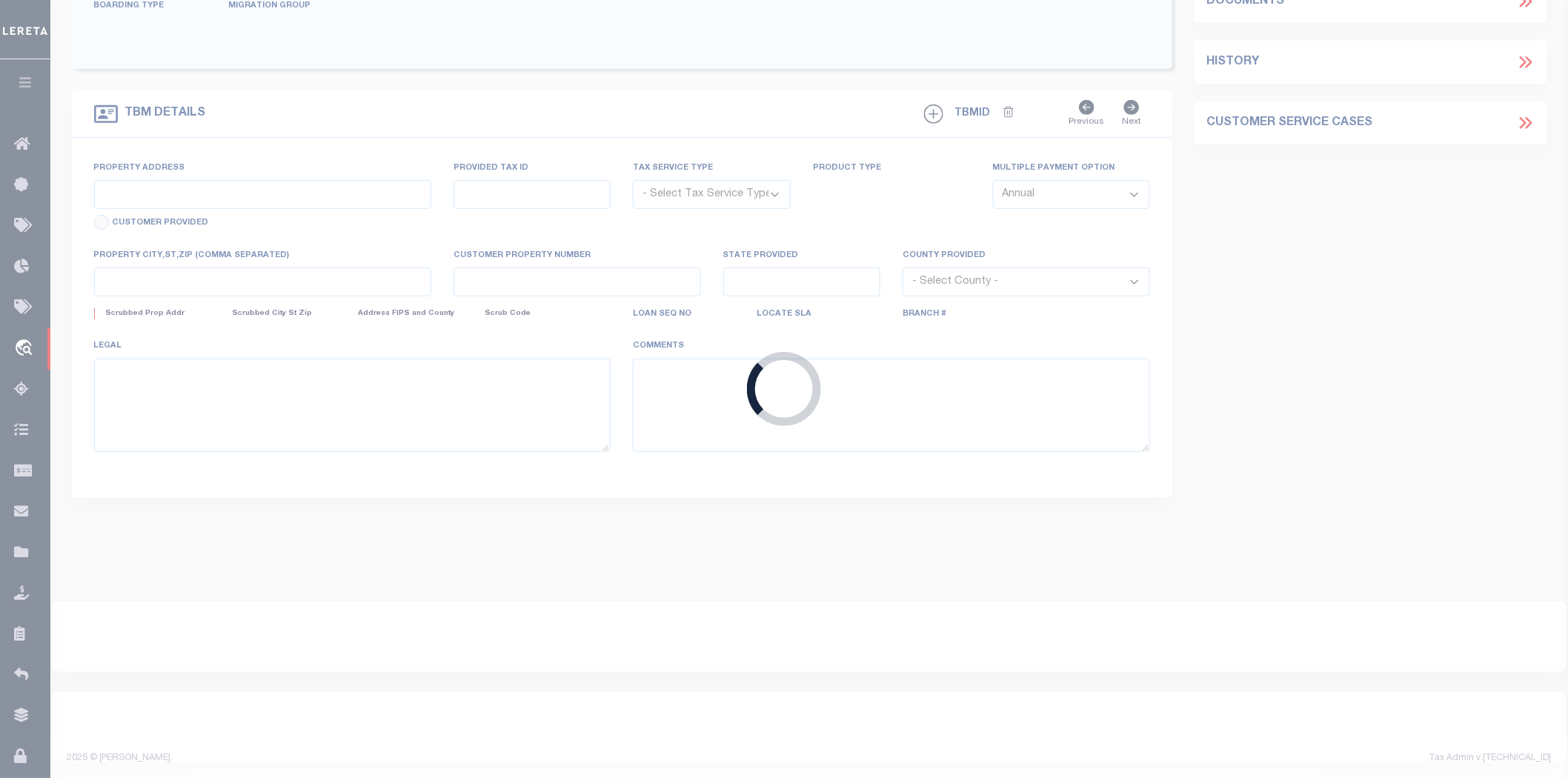
scroll to position [252, 0]
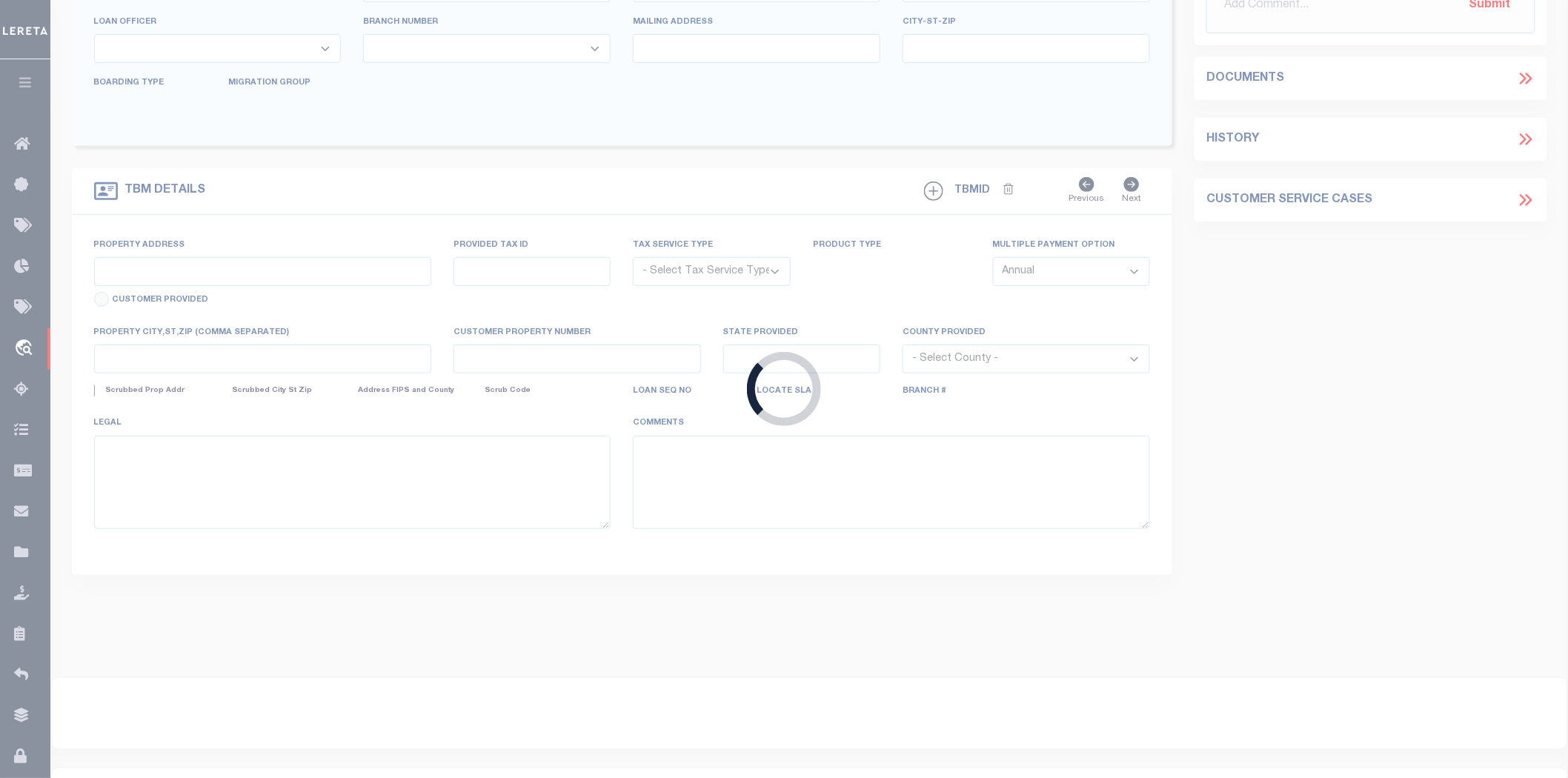
type input "300710826"
type input "NORTH DALLAS FUNERAL"
select select
select select "NonEscrow"
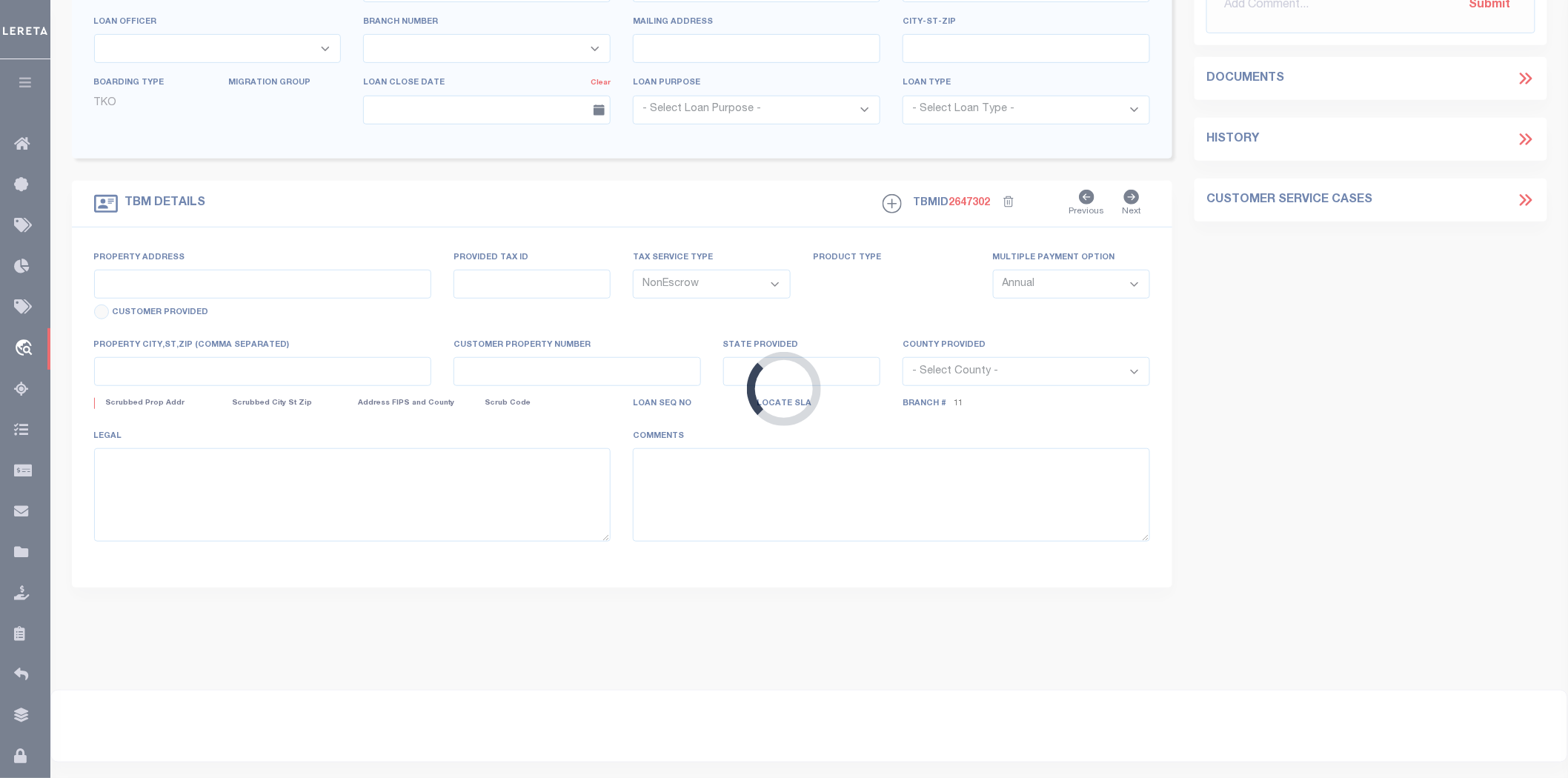
scroll to position [0, 0]
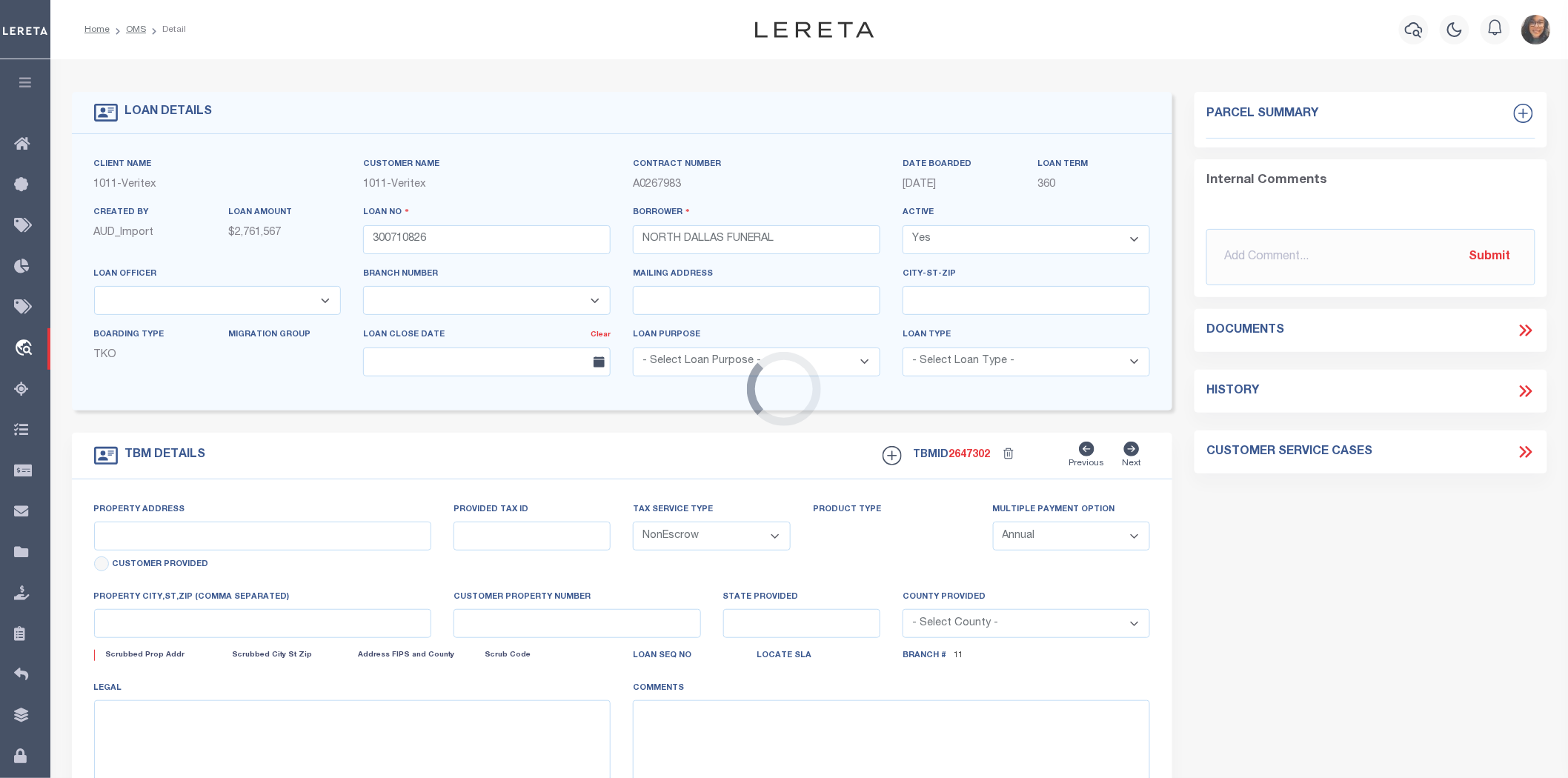
type input "[STREET_ADDRESS]"
select select
type input "IRVING TX 75061"
type input "[GEOGRAPHIC_DATA]"
select select "149352"
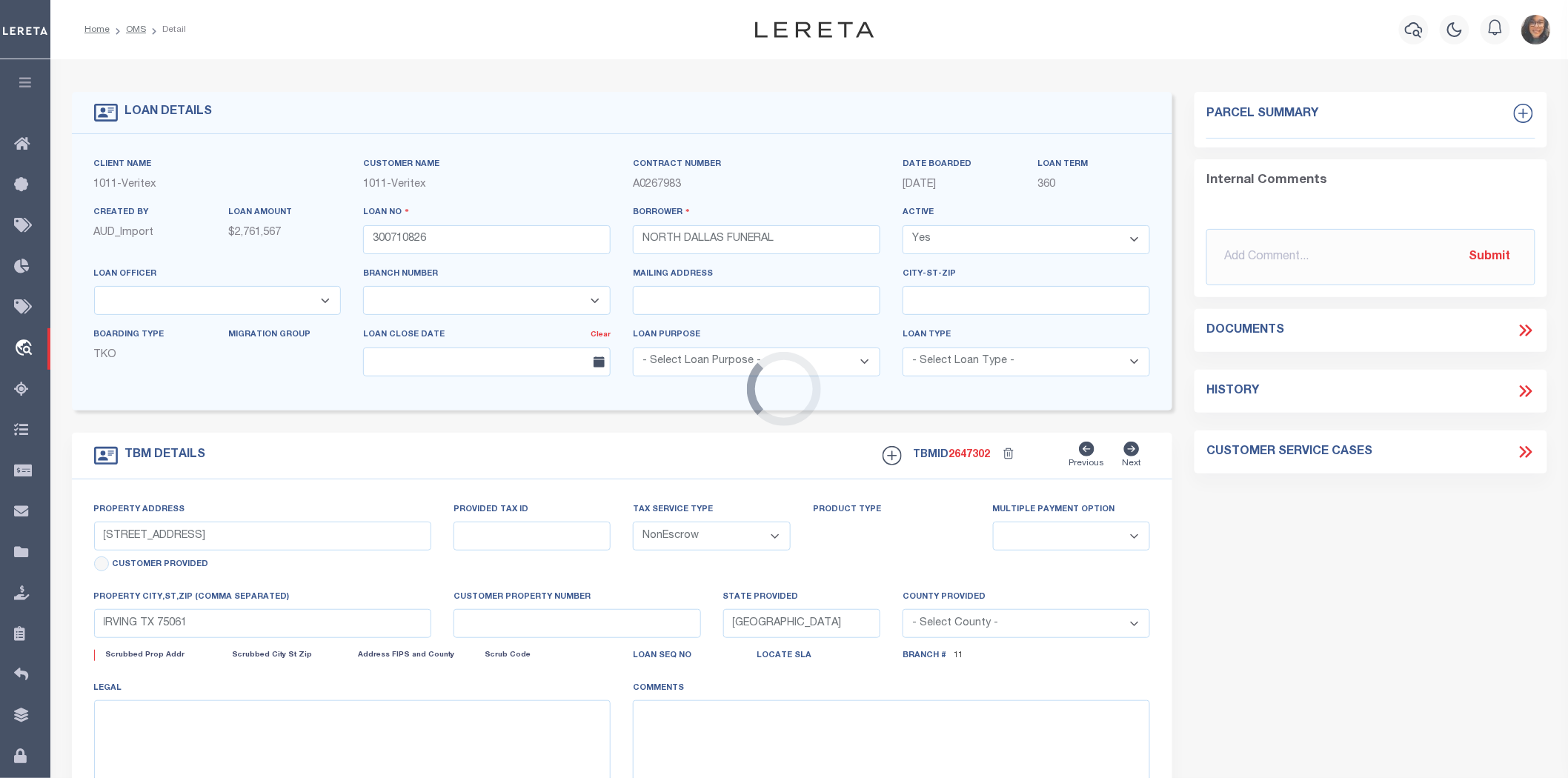
select select "3112"
